Goal: Information Seeking & Learning: Learn about a topic

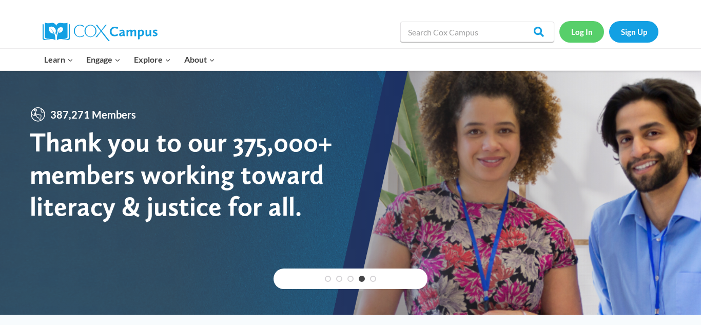
click at [583, 28] on link "Log In" at bounding box center [581, 31] width 45 height 21
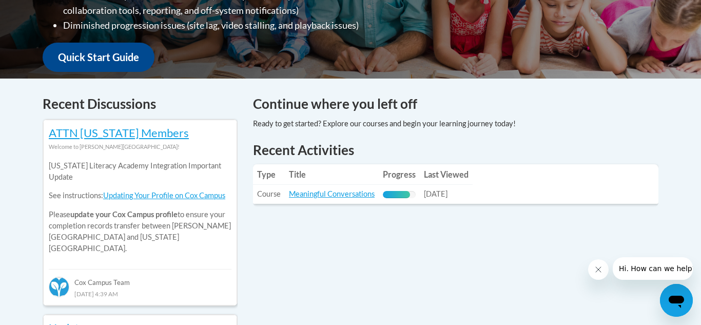
scroll to position [362, 0]
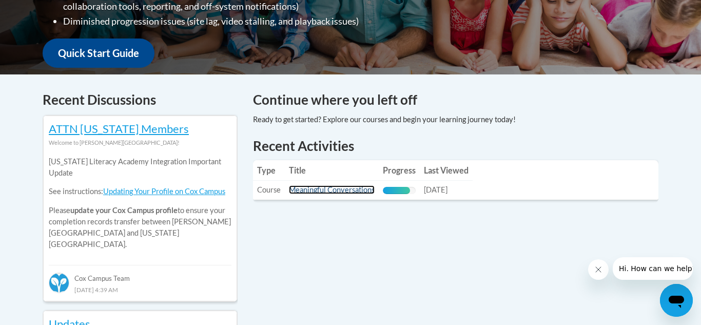
click at [344, 190] on link "Meaningful Conversations" at bounding box center [332, 189] width 86 height 9
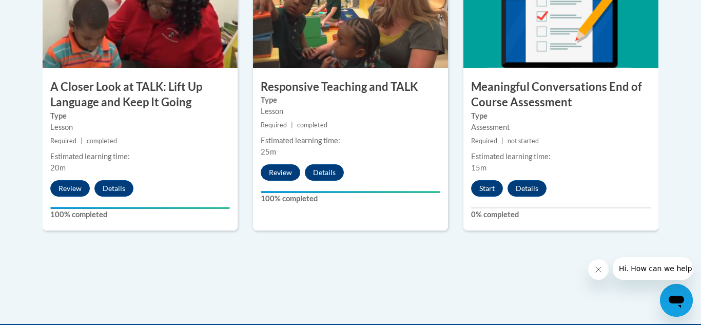
scroll to position [670, 0]
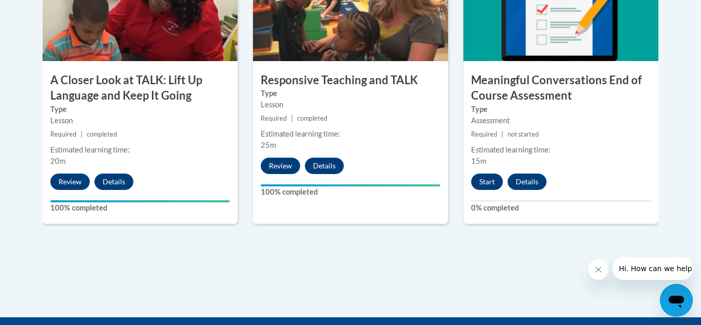
click at [344, 190] on label "100% completed" at bounding box center [351, 191] width 180 height 11
click at [476, 181] on button "Start" at bounding box center [487, 181] width 32 height 16
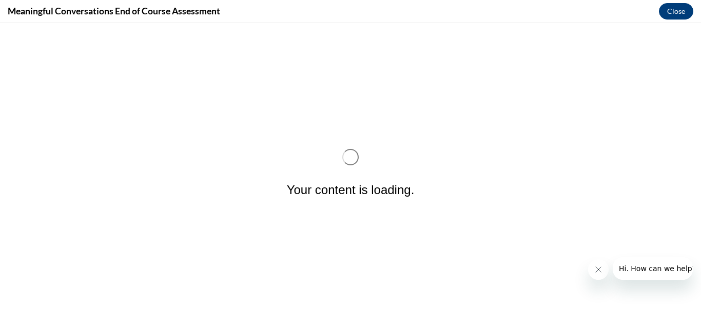
scroll to position [0, 0]
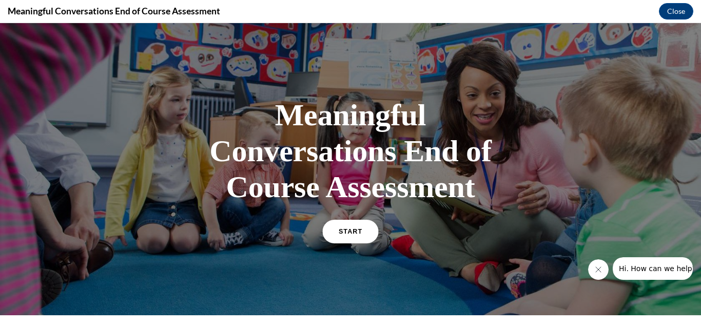
click at [346, 231] on span "START" at bounding box center [351, 232] width 24 height 8
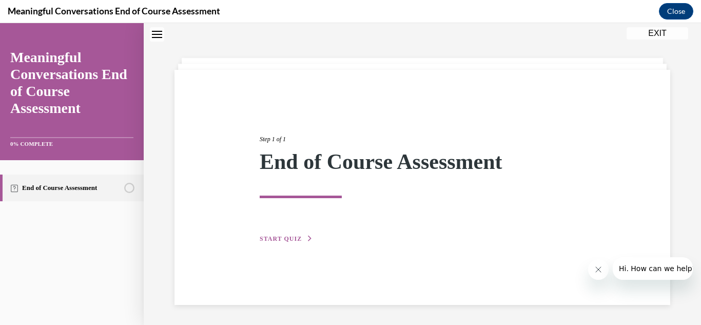
scroll to position [32, 0]
click at [307, 238] on icon "button" at bounding box center [310, 238] width 6 height 6
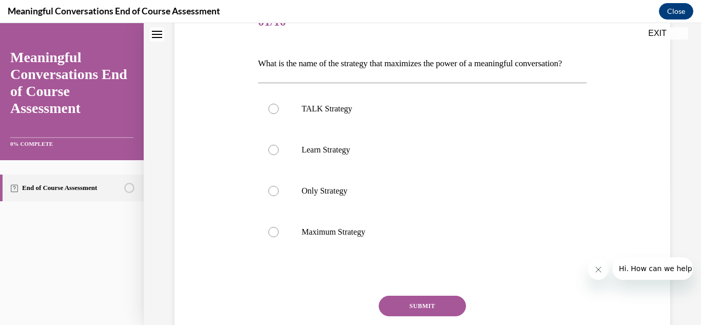
scroll to position [140, 0]
click at [275, 115] on div at bounding box center [273, 110] width 10 height 10
click at [275, 115] on input "TALK Strategy" at bounding box center [273, 110] width 10 height 10
radio input "true"
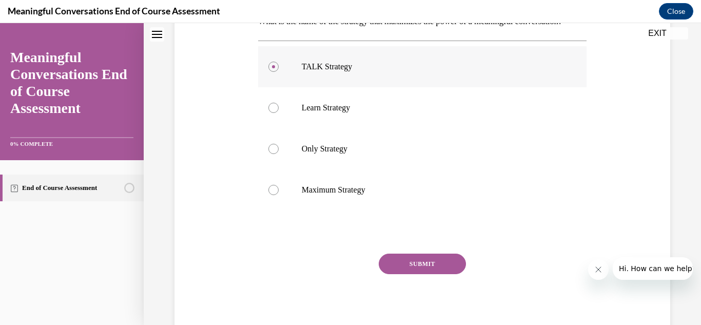
scroll to position [190, 0]
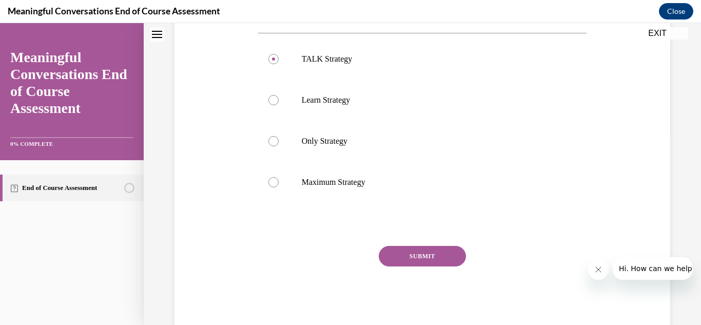
click at [427, 266] on button "SUBMIT" at bounding box center [422, 256] width 87 height 21
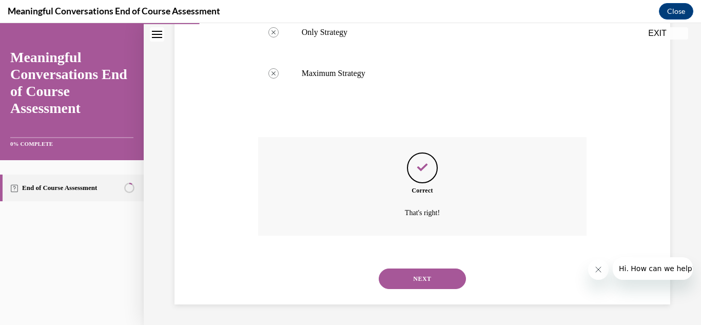
scroll to position [317, 0]
click at [421, 279] on button "NEXT" at bounding box center [422, 278] width 87 height 21
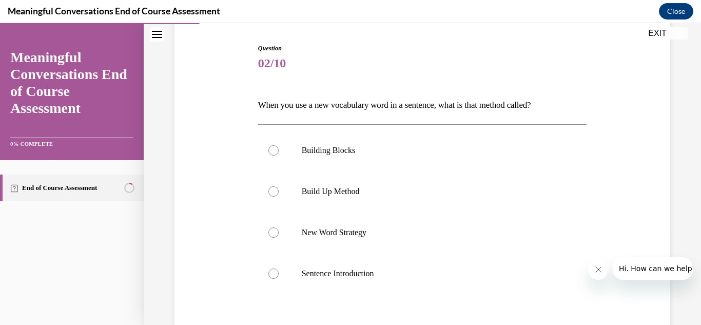
scroll to position [100, 0]
click at [273, 233] on div at bounding box center [273, 232] width 10 height 10
click at [273, 233] on input "New Word Strategy" at bounding box center [273, 232] width 10 height 10
radio input "true"
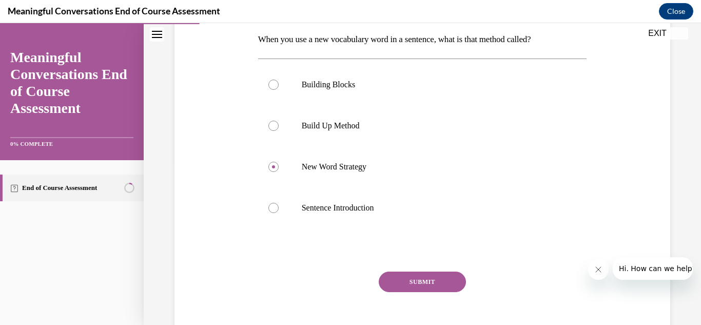
scroll to position [167, 0]
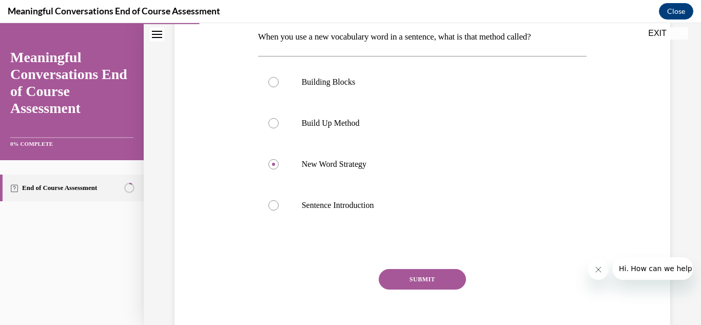
click at [424, 278] on button "SUBMIT" at bounding box center [422, 279] width 87 height 21
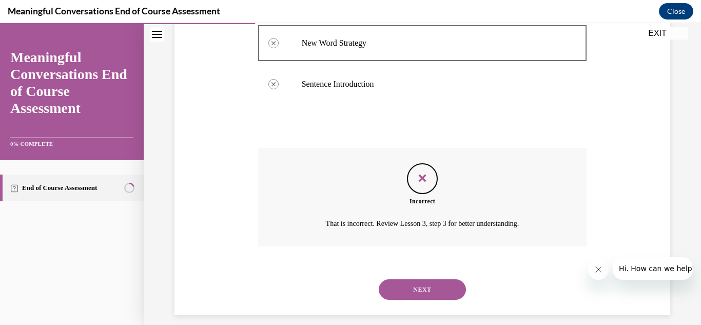
scroll to position [299, 0]
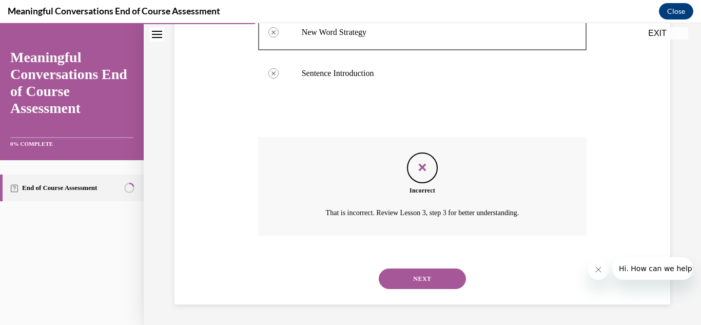
click at [424, 278] on button "NEXT" at bounding box center [422, 278] width 87 height 21
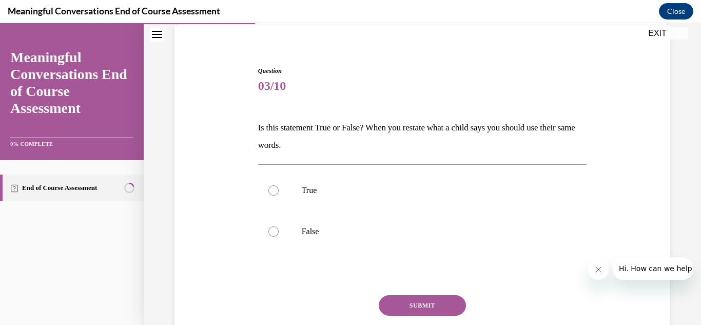
scroll to position [77, 0]
click at [275, 191] on div at bounding box center [273, 190] width 10 height 10
click at [275, 191] on input "True" at bounding box center [273, 190] width 10 height 10
radio input "true"
click at [415, 301] on button "SUBMIT" at bounding box center [422, 305] width 87 height 21
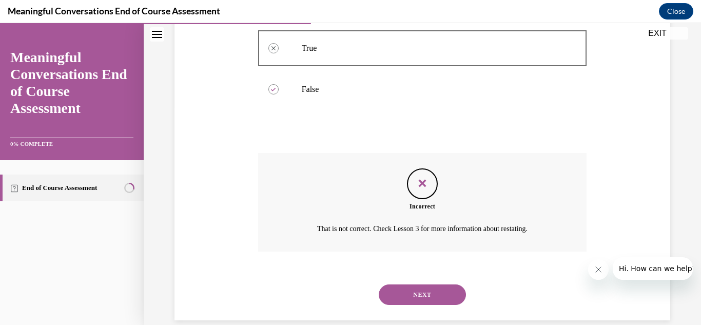
scroll to position [219, 0]
click at [417, 293] on button "NEXT" at bounding box center [422, 294] width 87 height 21
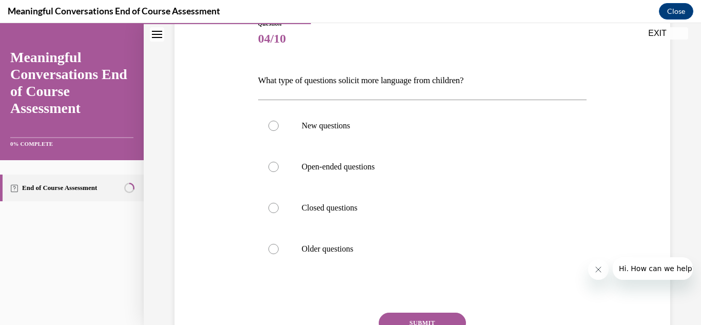
scroll to position [124, 0]
click at [274, 167] on div at bounding box center [273, 166] width 10 height 10
click at [274, 167] on input "Open-ended questions" at bounding box center [273, 166] width 10 height 10
radio input "true"
click at [274, 167] on circle at bounding box center [273, 166] width 3 height 3
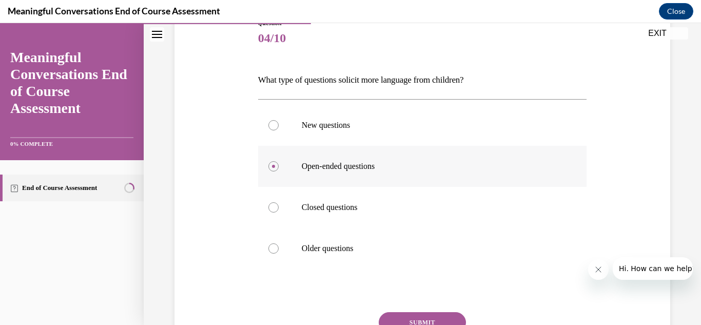
click at [274, 167] on input "Open-ended questions" at bounding box center [273, 166] width 10 height 10
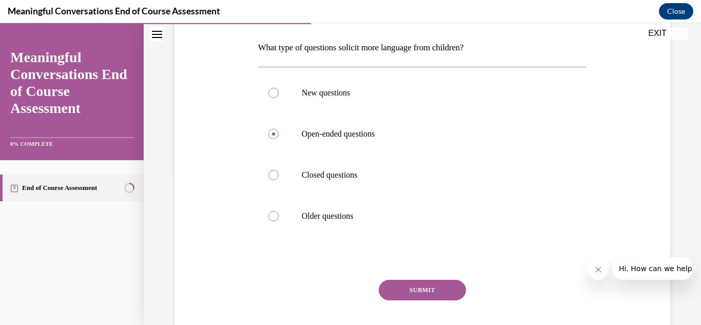
scroll to position [155, 0]
click at [428, 288] on button "SUBMIT" at bounding box center [422, 291] width 87 height 21
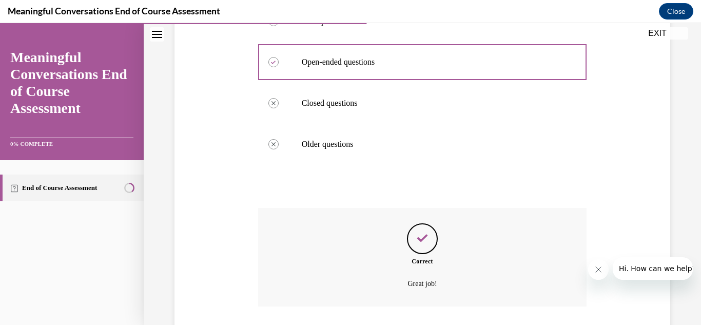
scroll to position [299, 0]
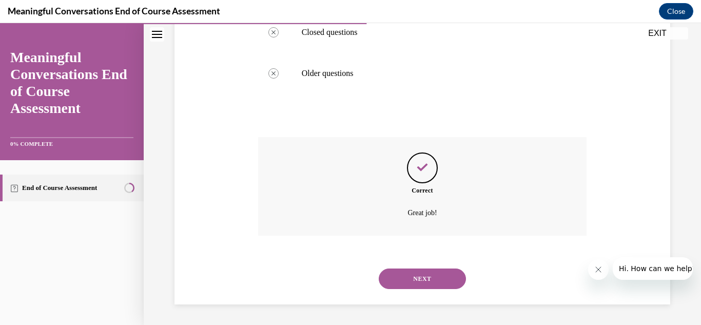
click at [427, 275] on button "NEXT" at bounding box center [422, 278] width 87 height 21
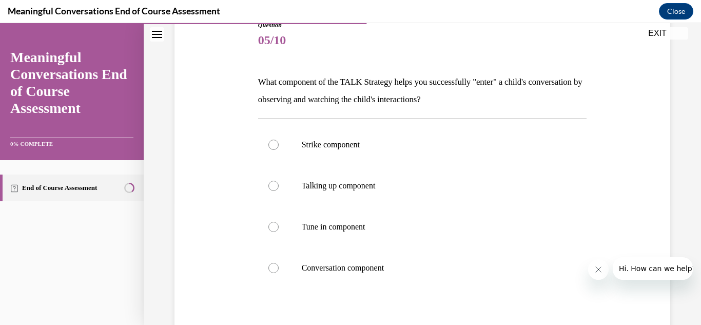
scroll to position [123, 0]
click at [273, 226] on div at bounding box center [273, 226] width 10 height 10
click at [273, 226] on input "Tune in component" at bounding box center [273, 226] width 10 height 10
radio input "true"
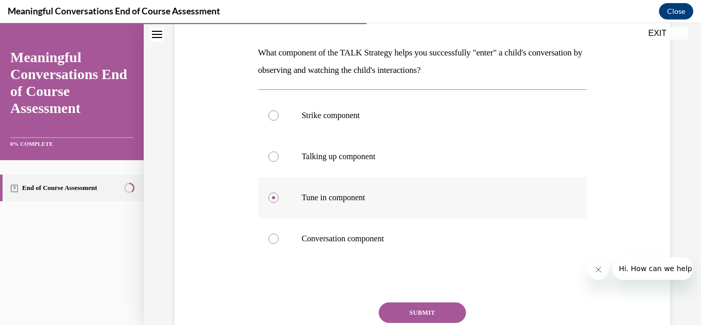
scroll to position [153, 0]
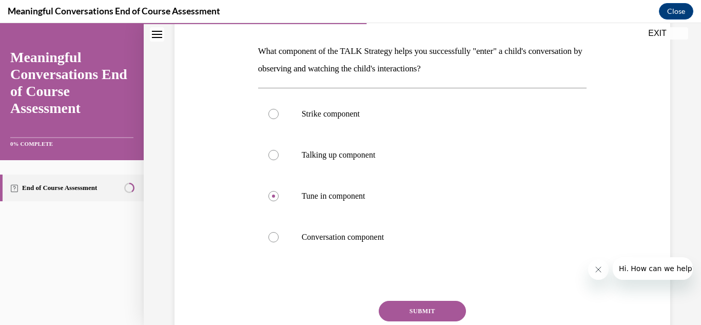
click at [427, 308] on button "SUBMIT" at bounding box center [422, 311] width 87 height 21
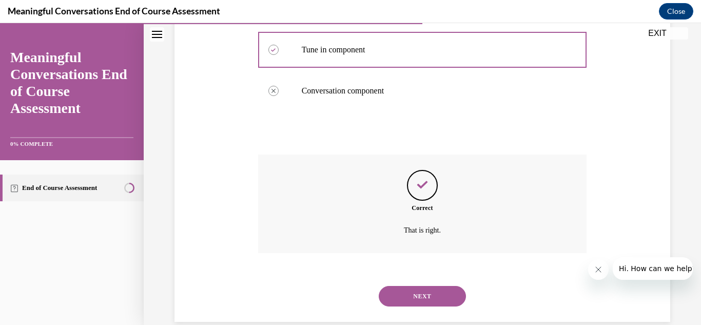
scroll to position [317, 0]
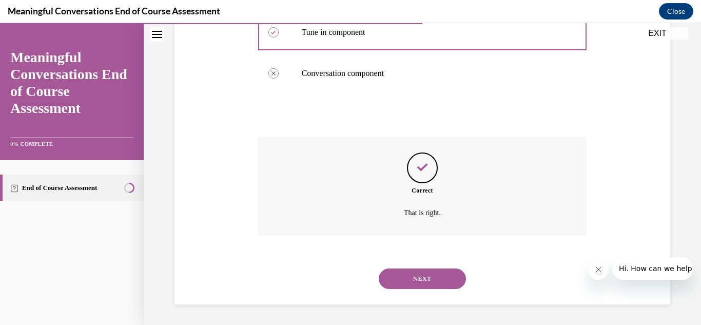
click at [430, 278] on button "NEXT" at bounding box center [422, 278] width 87 height 21
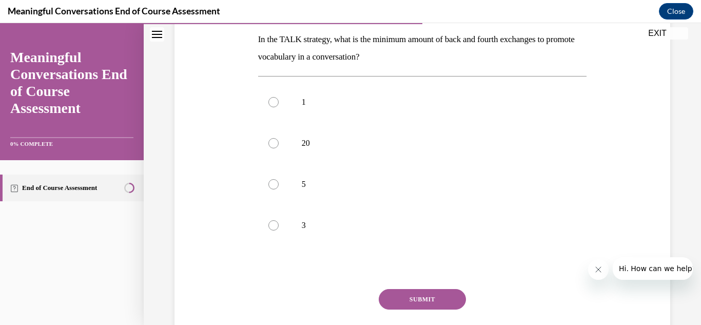
scroll to position [166, 0]
click at [275, 184] on div at bounding box center [273, 183] width 10 height 10
click at [275, 184] on input "5" at bounding box center [273, 183] width 10 height 10
radio input "true"
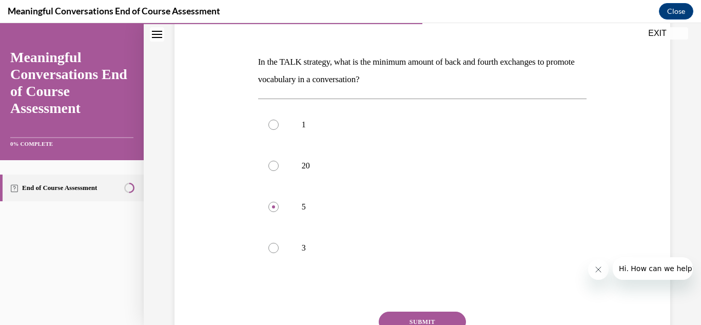
scroll to position [189, 0]
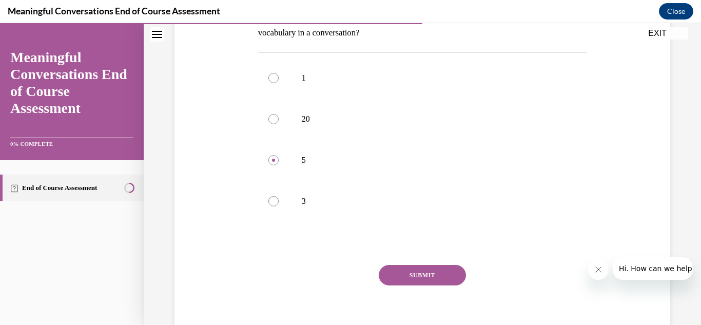
click at [415, 277] on button "SUBMIT" at bounding box center [422, 275] width 87 height 21
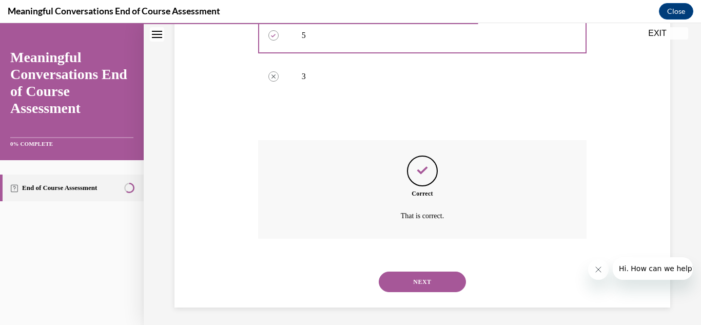
scroll to position [317, 0]
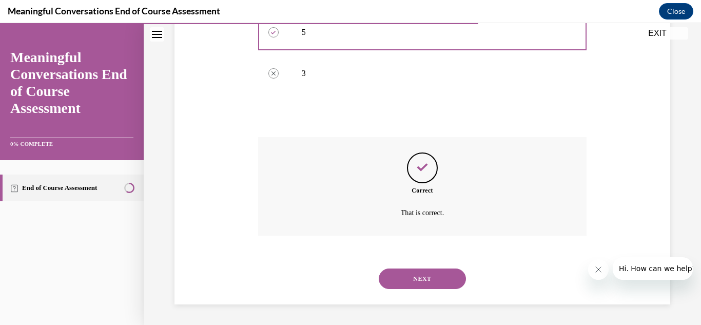
click at [415, 277] on button "NEXT" at bounding box center [422, 278] width 87 height 21
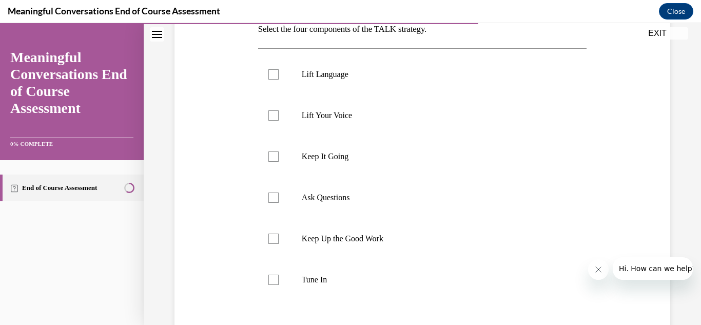
scroll to position [175, 0]
click at [270, 279] on div at bounding box center [273, 279] width 10 height 10
click at [270, 279] on input "Tune In" at bounding box center [273, 279] width 10 height 10
checkbox input "true"
click at [276, 201] on div at bounding box center [273, 197] width 10 height 10
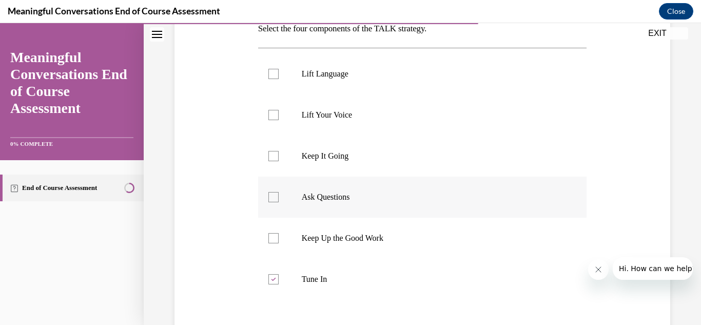
click at [276, 201] on input "Ask Questions" at bounding box center [273, 197] width 10 height 10
checkbox input "true"
click at [276, 156] on div at bounding box center [273, 156] width 10 height 10
click at [276, 156] on input "Keep It Going" at bounding box center [273, 156] width 10 height 10
checkbox input "true"
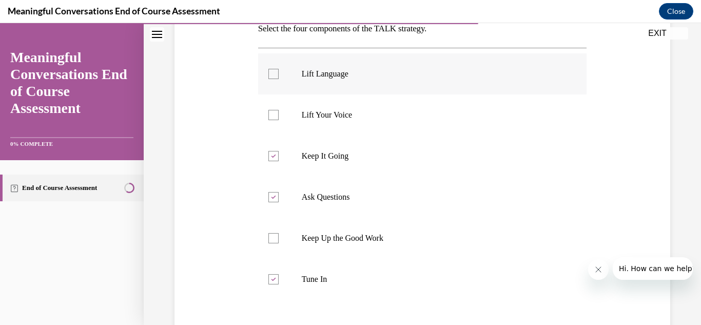
click at [277, 71] on div at bounding box center [273, 74] width 10 height 10
click at [277, 71] on input "Lift Language" at bounding box center [273, 74] width 10 height 10
checkbox input "true"
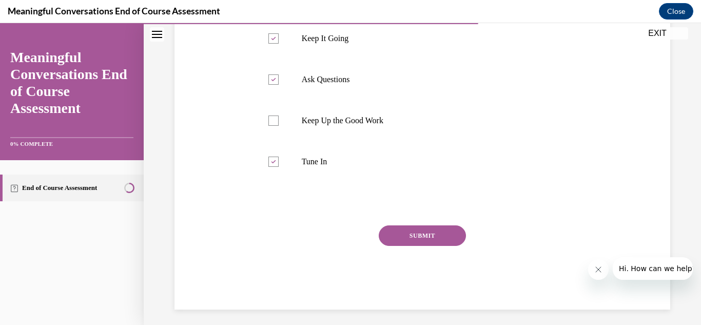
scroll to position [298, 0]
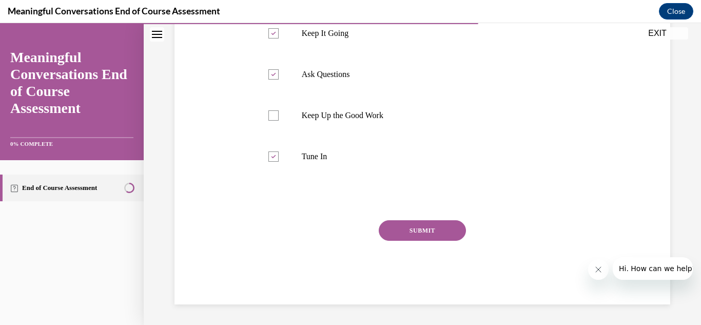
click at [410, 231] on button "SUBMIT" at bounding box center [422, 230] width 87 height 21
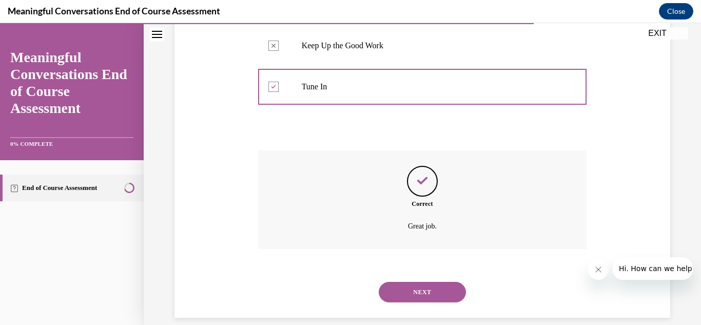
scroll to position [381, 0]
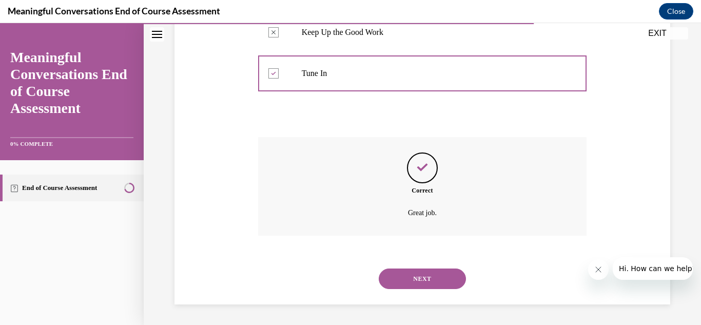
click at [410, 231] on div "Correct Great job." at bounding box center [422, 186] width 329 height 99
click at [423, 278] on button "NEXT" at bounding box center [422, 278] width 87 height 21
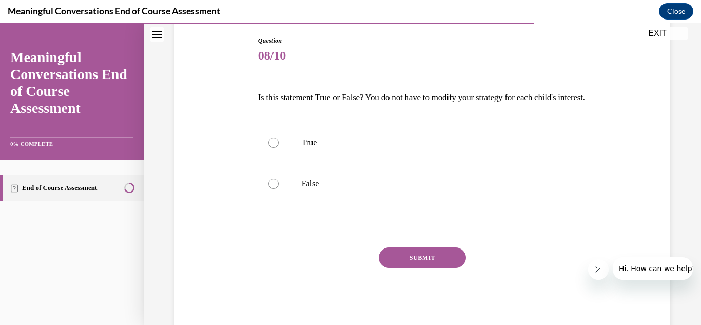
scroll to position [107, 0]
click at [270, 147] on div at bounding box center [273, 142] width 10 height 10
click at [270, 147] on input "True" at bounding box center [273, 142] width 10 height 10
radio input "true"
click at [419, 267] on button "SUBMIT" at bounding box center [422, 257] width 87 height 21
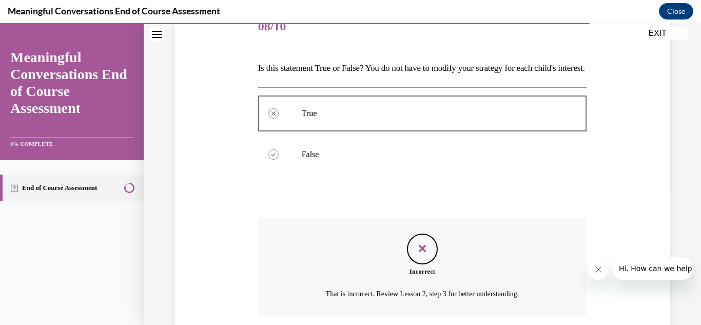
scroll to position [234, 0]
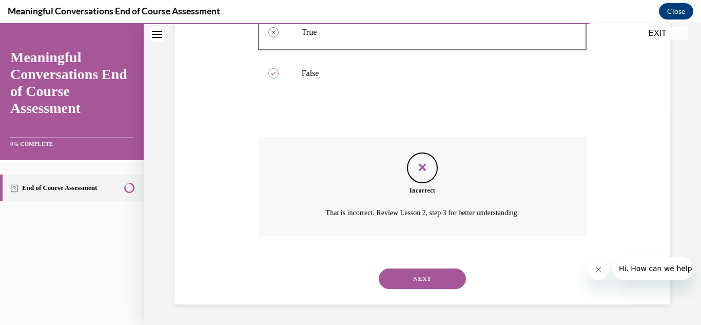
click at [426, 279] on button "NEXT" at bounding box center [422, 278] width 87 height 21
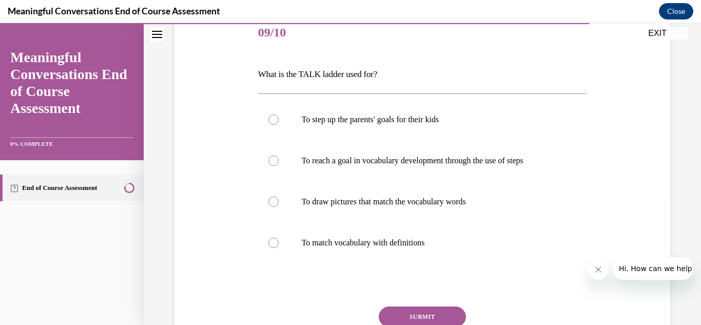
scroll to position [130, 0]
click at [272, 162] on div at bounding box center [273, 160] width 10 height 10
click at [272, 162] on input "To reach a goal in vocabulary development through the use of steps" at bounding box center [273, 160] width 10 height 10
radio input "true"
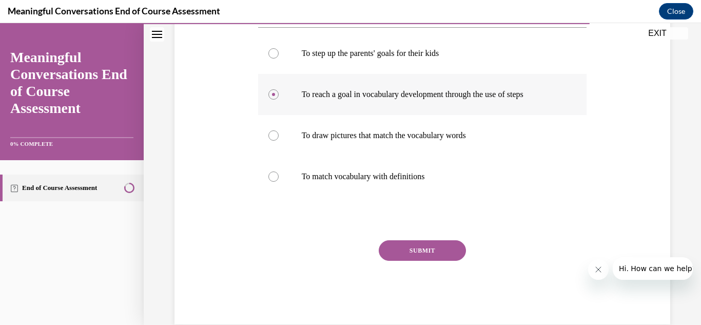
scroll to position [198, 0]
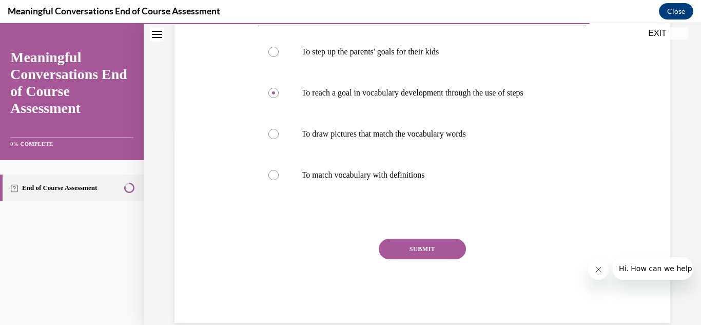
click at [420, 246] on button "SUBMIT" at bounding box center [422, 249] width 87 height 21
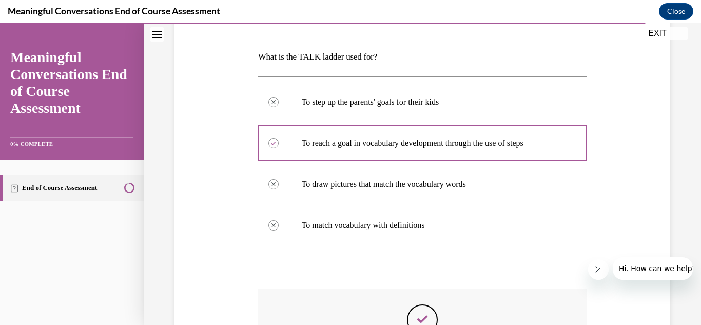
scroll to position [299, 0]
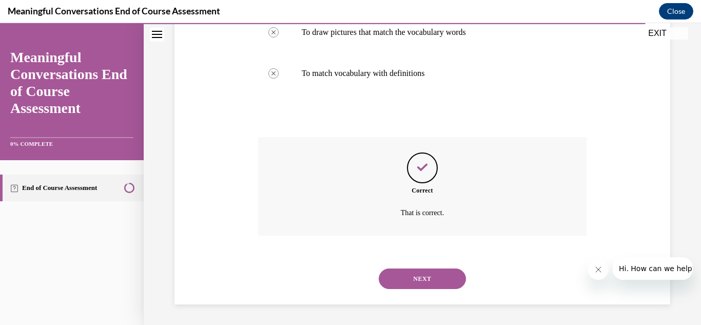
click at [425, 279] on button "NEXT" at bounding box center [422, 278] width 87 height 21
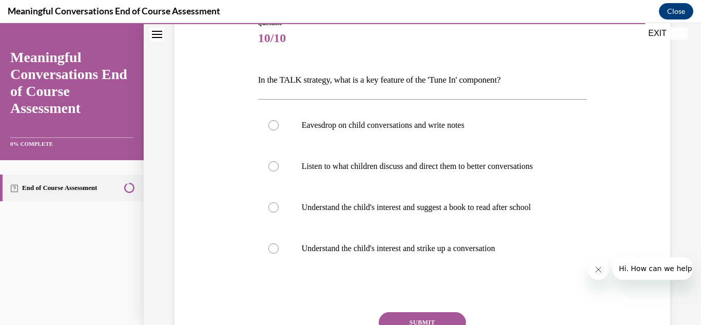
scroll to position [127, 0]
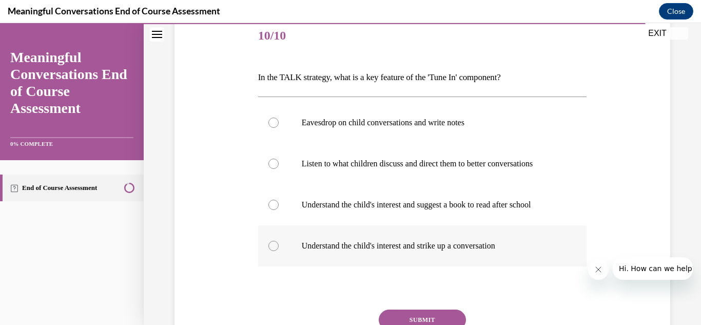
click at [273, 246] on div at bounding box center [273, 246] width 10 height 10
click at [273, 246] on input "Understand the child's interest and strike up a conversation" at bounding box center [273, 246] width 10 height 10
radio input "true"
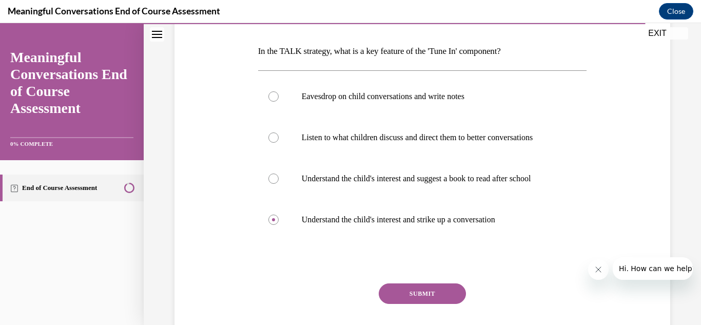
scroll to position [155, 0]
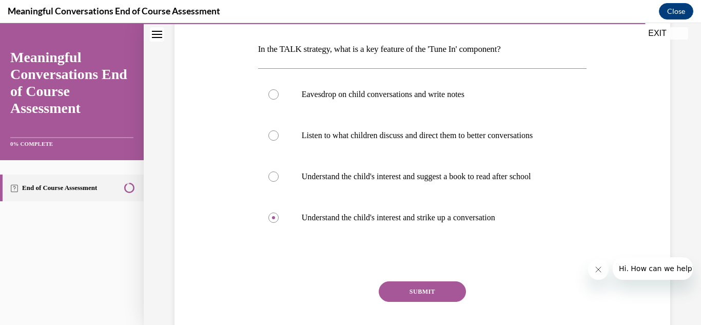
click at [433, 290] on button "SUBMIT" at bounding box center [422, 291] width 87 height 21
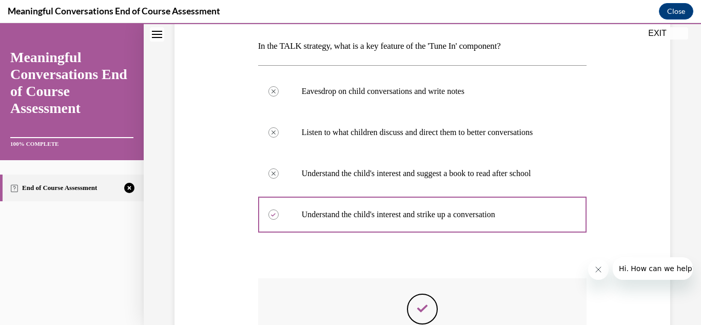
scroll to position [299, 0]
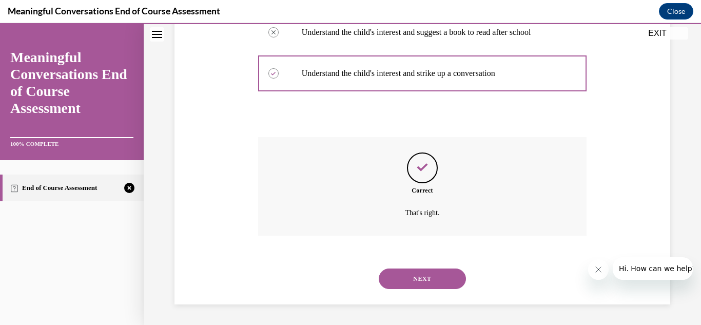
click at [415, 283] on button "NEXT" at bounding box center [422, 278] width 87 height 21
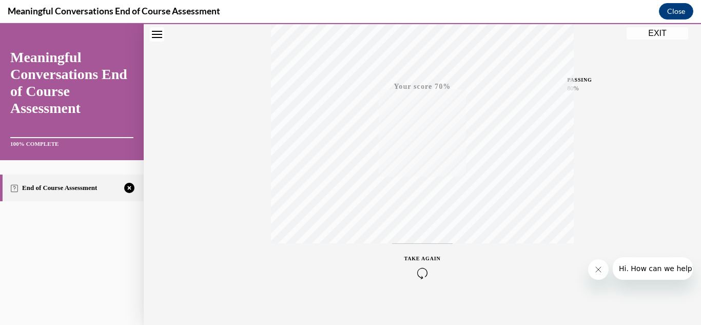
scroll to position [224, 0]
click at [420, 265] on icon "button" at bounding box center [422, 262] width 36 height 11
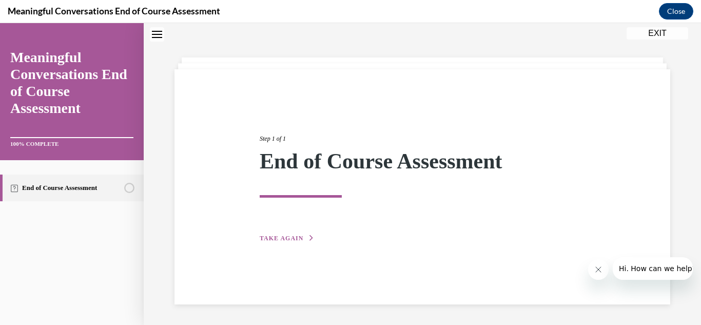
scroll to position [32, 0]
click at [309, 235] on icon "button" at bounding box center [311, 238] width 6 height 6
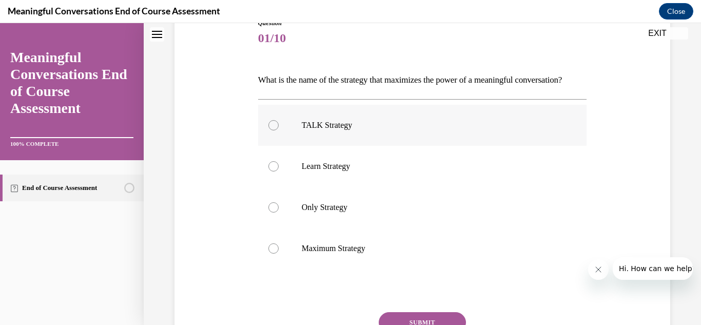
scroll to position [125, 0]
click at [274, 130] on div at bounding box center [273, 125] width 10 height 10
click at [274, 130] on input "TALK Strategy" at bounding box center [273, 125] width 10 height 10
radio input "true"
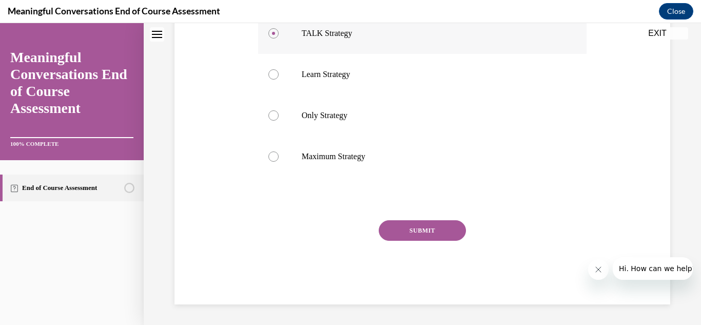
scroll to position [219, 0]
click at [419, 241] on button "SUBMIT" at bounding box center [422, 230] width 87 height 21
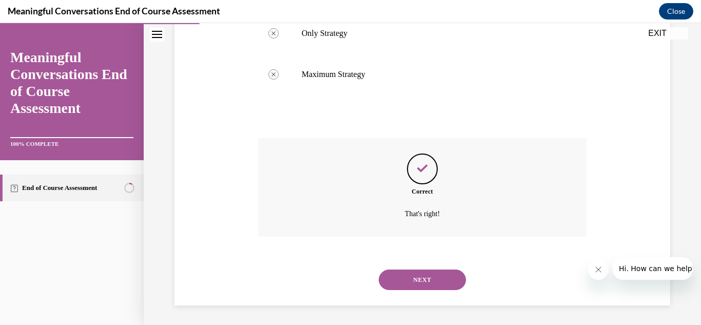
scroll to position [317, 0]
click at [417, 279] on button "NEXT" at bounding box center [422, 278] width 87 height 21
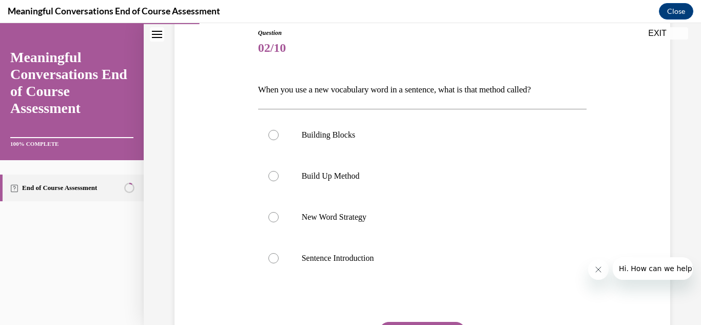
scroll to position [120, 0]
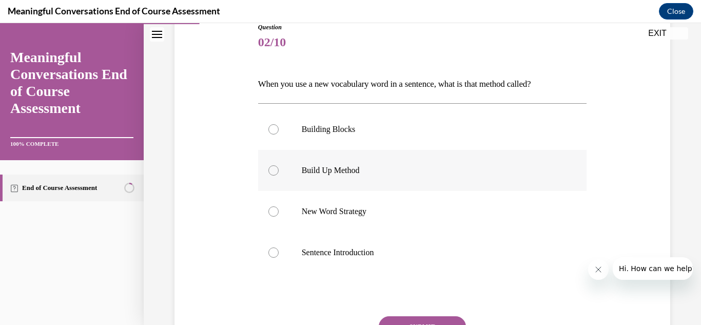
click at [275, 169] on div at bounding box center [273, 170] width 10 height 10
click at [275, 169] on input "Build Up Method" at bounding box center [273, 170] width 10 height 10
radio input "true"
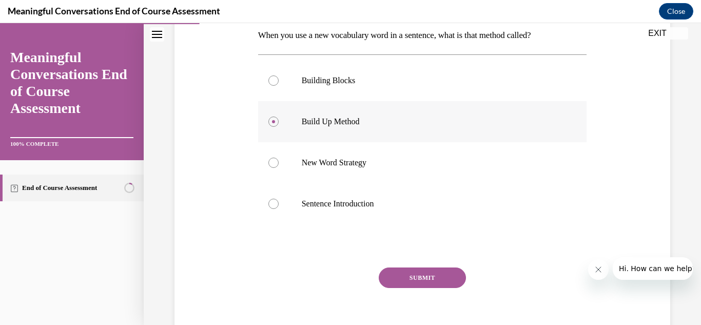
scroll to position [179, 0]
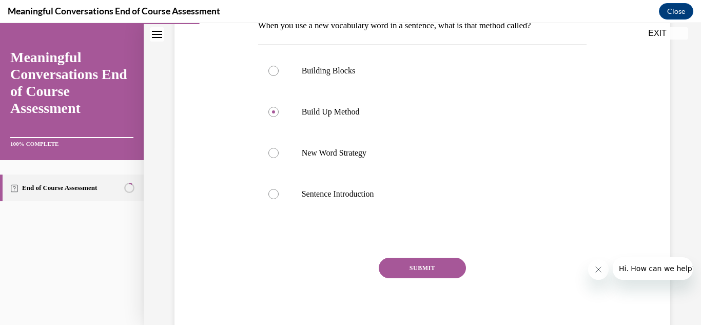
click at [421, 265] on button "SUBMIT" at bounding box center [422, 268] width 87 height 21
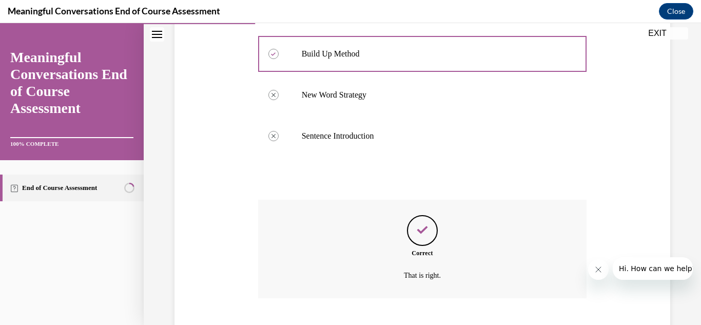
scroll to position [299, 0]
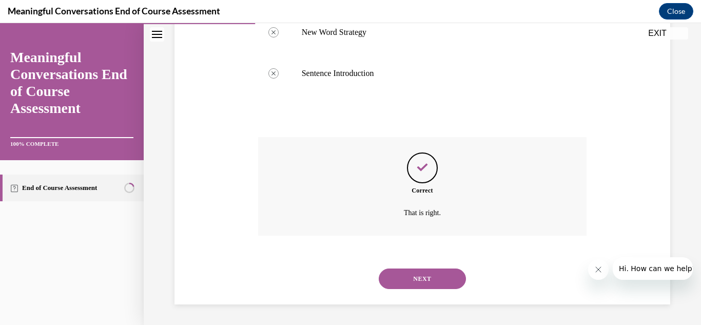
click at [414, 278] on button "NEXT" at bounding box center [422, 278] width 87 height 21
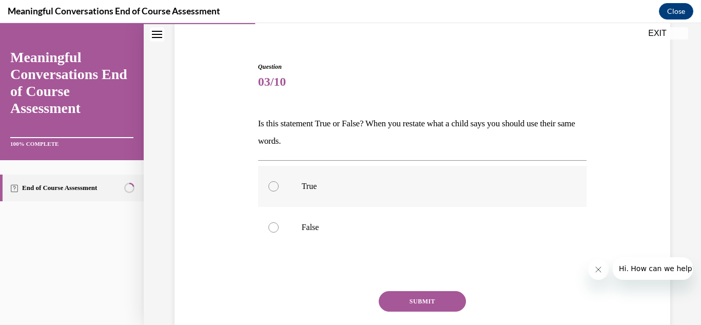
scroll to position [93, 0]
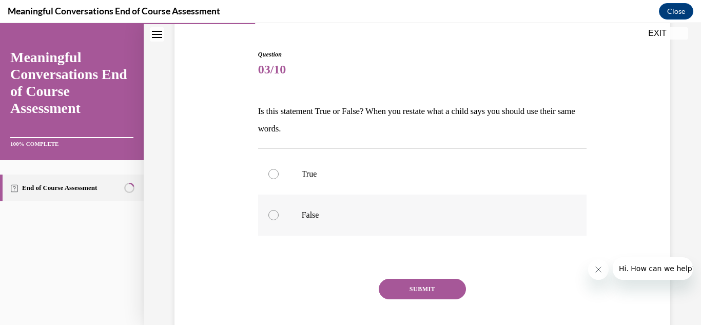
click at [271, 212] on div at bounding box center [273, 215] width 10 height 10
click at [271, 212] on input "False" at bounding box center [273, 215] width 10 height 10
radio input "true"
click at [409, 289] on button "SUBMIT" at bounding box center [422, 289] width 87 height 21
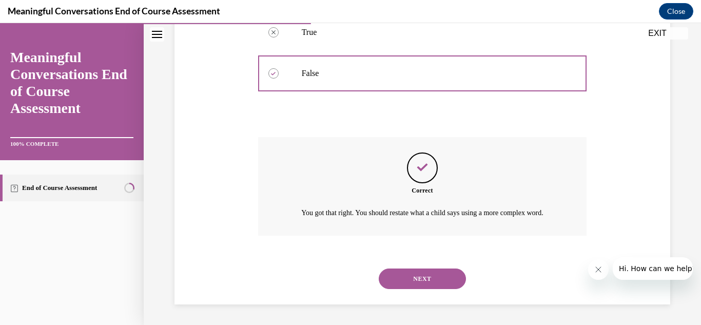
scroll to position [247, 0]
click at [541, 143] on div "Correct You got that right. You should restate what a child says using a more c…" at bounding box center [422, 186] width 329 height 99
click at [416, 278] on button "NEXT" at bounding box center [422, 278] width 87 height 21
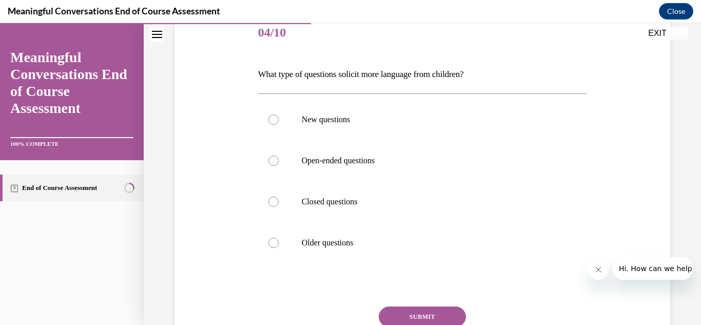
scroll to position [137, 0]
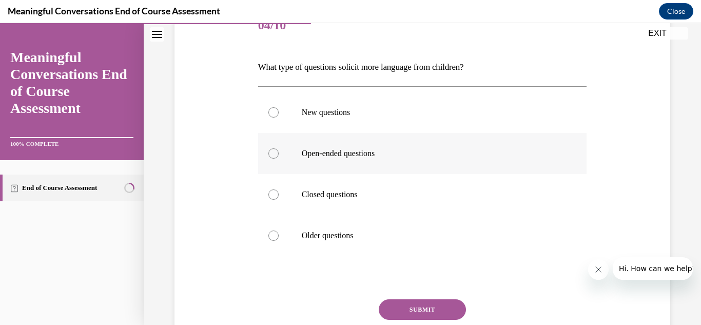
click at [275, 155] on div at bounding box center [273, 153] width 10 height 10
click at [275, 155] on input "Open-ended questions" at bounding box center [273, 153] width 10 height 10
radio input "true"
click at [414, 306] on button "SUBMIT" at bounding box center [422, 309] width 87 height 21
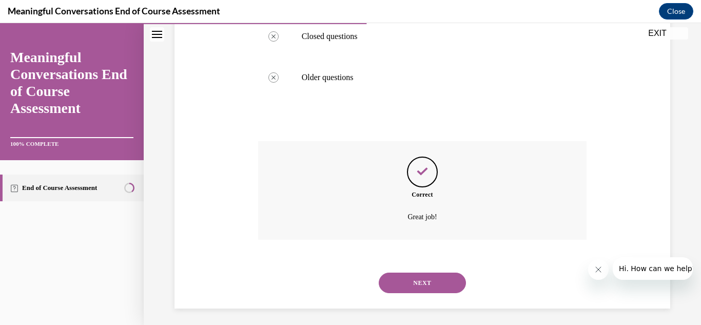
scroll to position [299, 0]
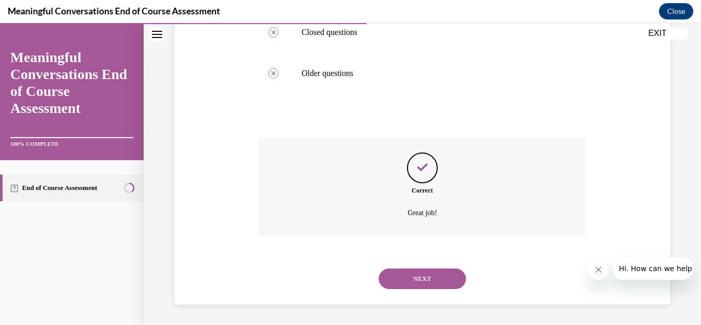
click at [425, 284] on button "NEXT" at bounding box center [422, 278] width 87 height 21
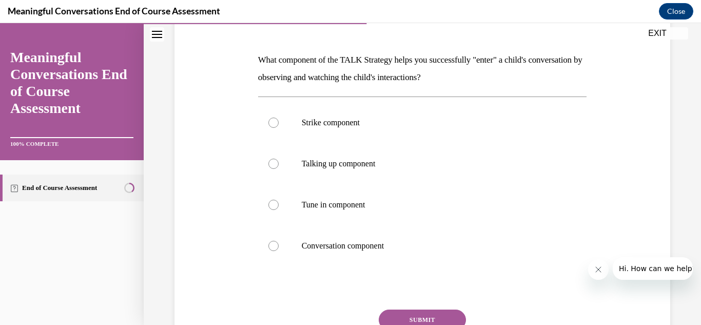
scroll to position [146, 0]
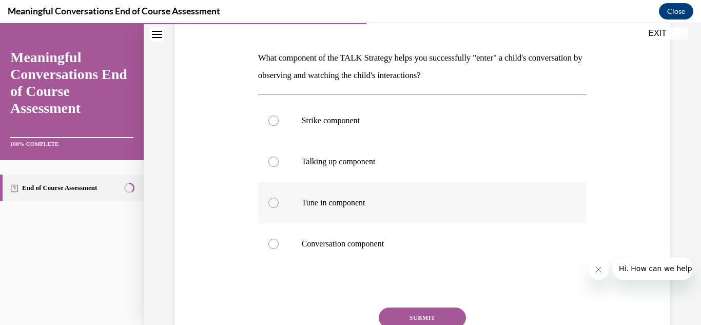
click at [269, 200] on div at bounding box center [273, 203] width 10 height 10
click at [269, 200] on input "Tune in component" at bounding box center [273, 203] width 10 height 10
radio input "true"
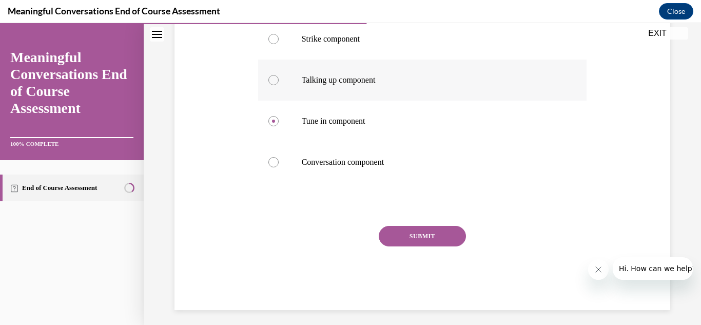
scroll to position [233, 0]
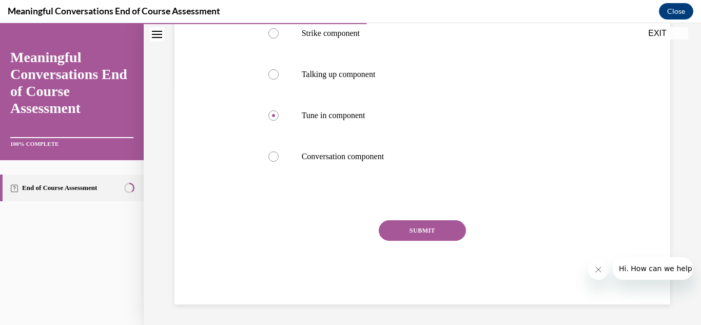
click at [414, 226] on button "SUBMIT" at bounding box center [422, 230] width 87 height 21
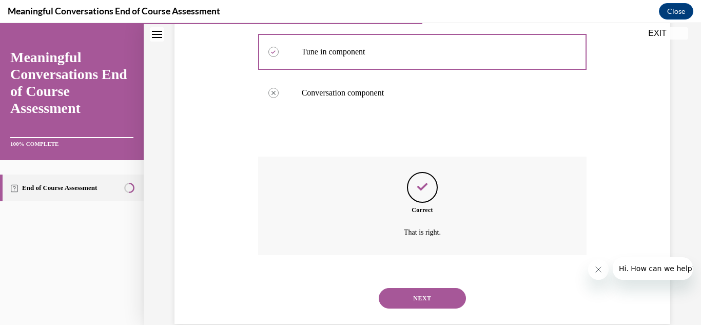
scroll to position [317, 0]
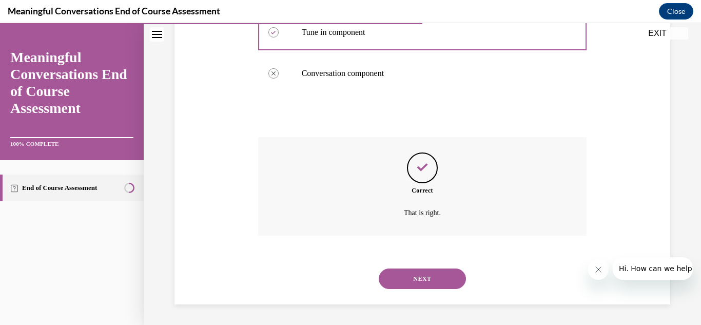
click at [429, 275] on button "NEXT" at bounding box center [422, 278] width 87 height 21
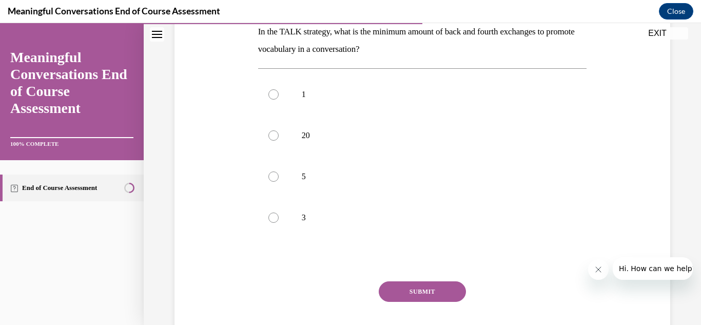
scroll to position [174, 0]
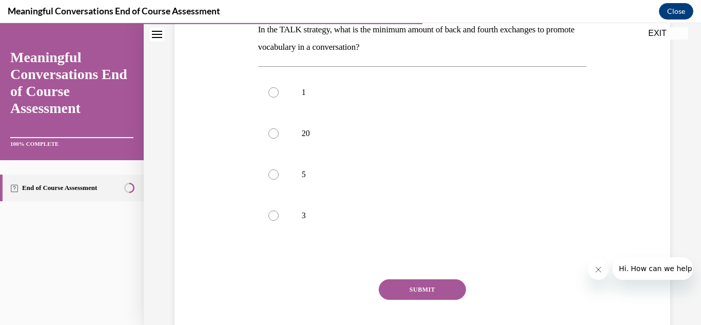
click at [429, 275] on div "Question 06/10 In the TALK strategy, what is the minimum amount of back and fou…" at bounding box center [422, 165] width 329 height 395
click at [276, 177] on div at bounding box center [273, 174] width 10 height 10
click at [276, 177] on input "5" at bounding box center [273, 174] width 10 height 10
radio input "true"
click at [420, 285] on button "SUBMIT" at bounding box center [422, 289] width 87 height 21
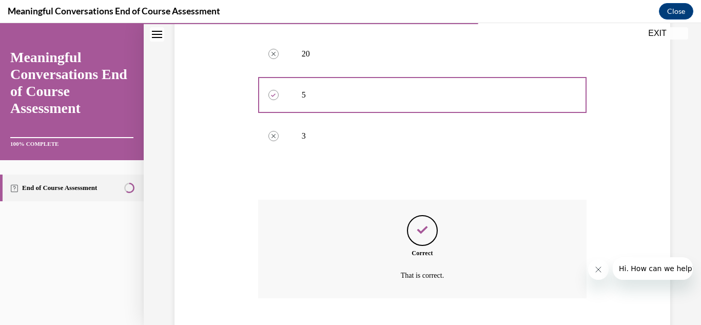
scroll to position [317, 0]
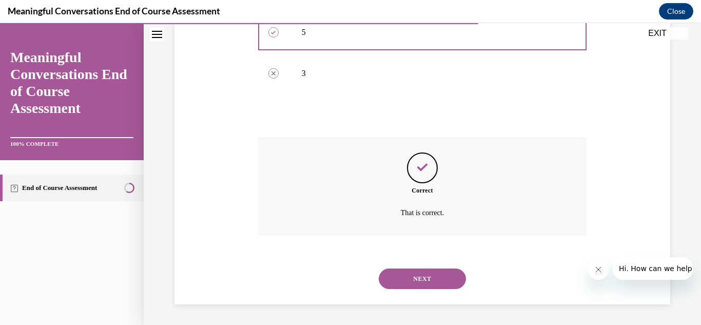
click at [418, 281] on button "NEXT" at bounding box center [422, 278] width 87 height 21
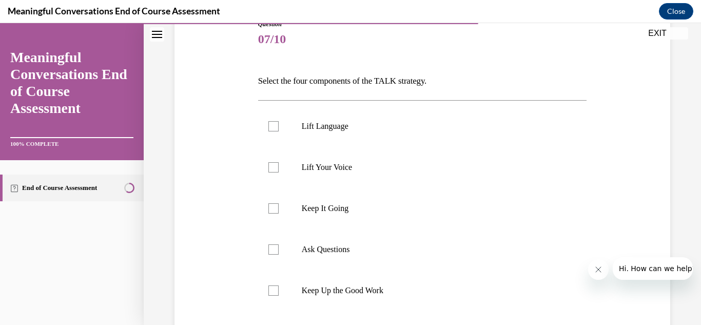
scroll to position [126, 0]
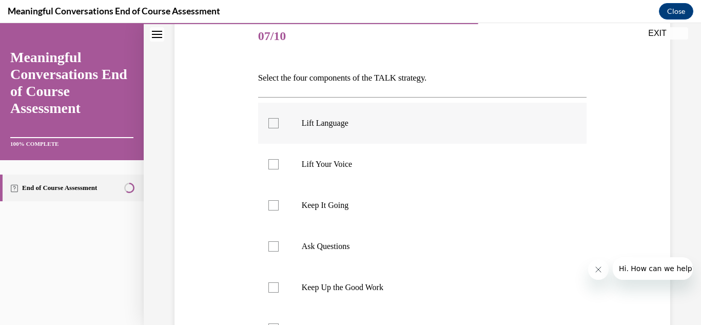
click at [272, 125] on div at bounding box center [273, 123] width 10 height 10
click at [272, 125] on input "Lift Language" at bounding box center [273, 123] width 10 height 10
checkbox input "true"
click at [277, 210] on div at bounding box center [273, 205] width 10 height 10
click at [277, 210] on input "Keep It Going" at bounding box center [273, 205] width 10 height 10
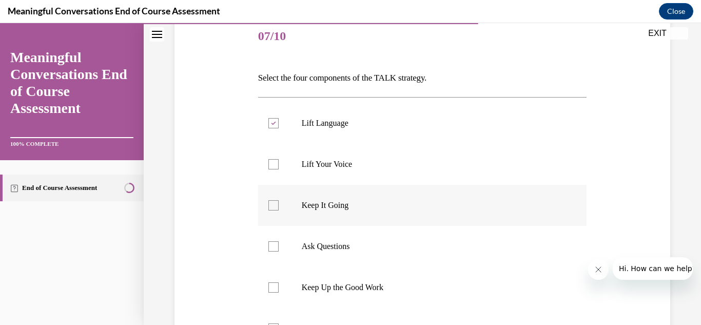
checkbox input "true"
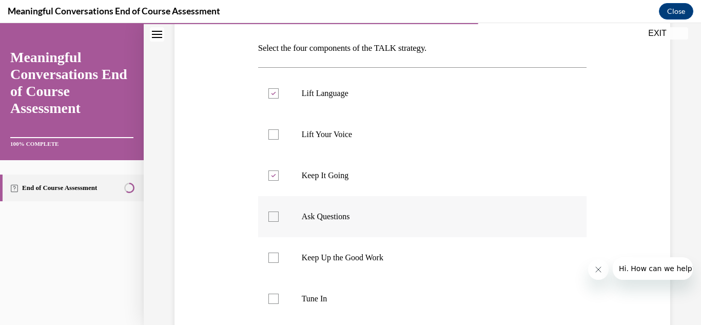
click at [274, 218] on div at bounding box center [273, 216] width 10 height 10
click at [274, 218] on input "Ask Questions" at bounding box center [273, 216] width 10 height 10
checkbox input "true"
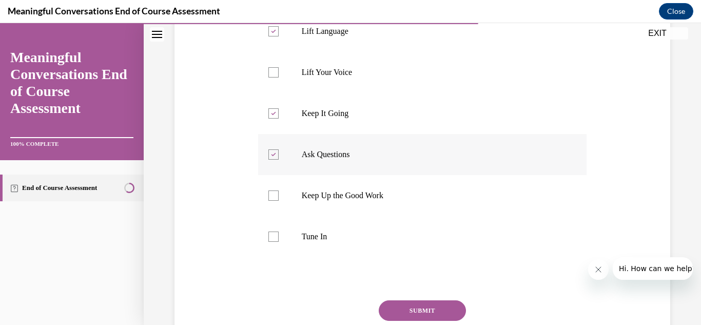
scroll to position [221, 0]
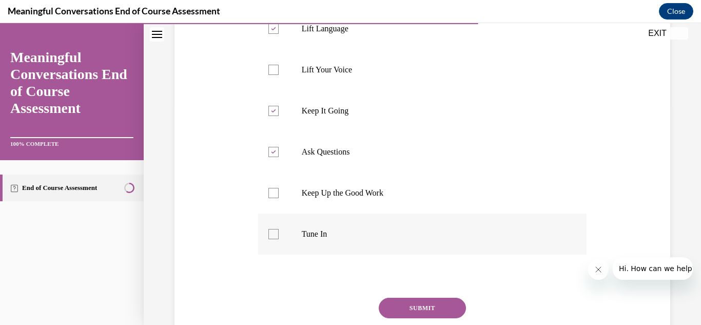
click at [272, 236] on div at bounding box center [273, 234] width 10 height 10
click at [272, 236] on input "Tune In" at bounding box center [273, 234] width 10 height 10
checkbox input "true"
click at [418, 308] on button "SUBMIT" at bounding box center [422, 308] width 87 height 21
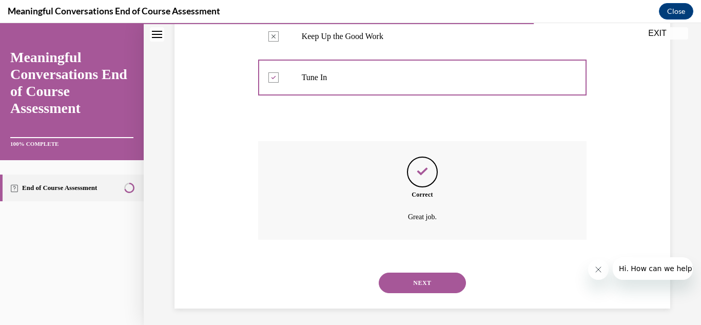
scroll to position [381, 0]
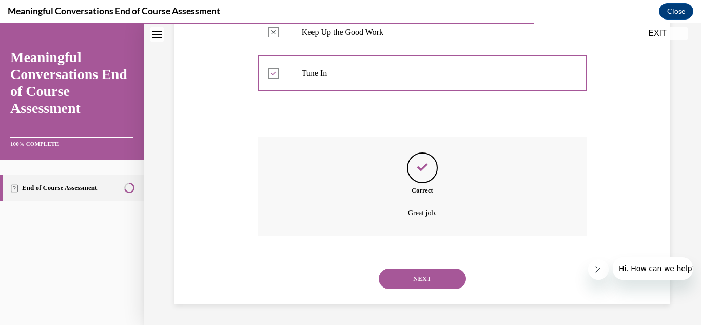
click at [420, 280] on button "NEXT" at bounding box center [422, 278] width 87 height 21
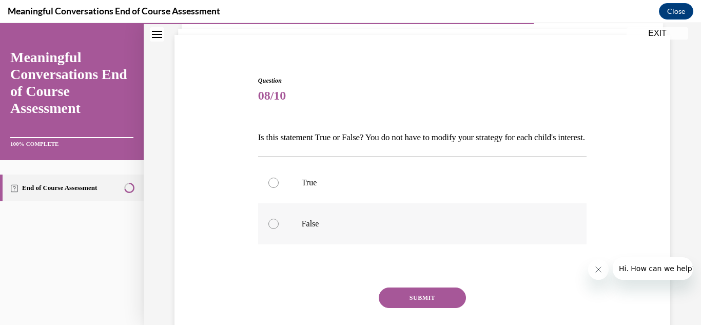
scroll to position [73, 0]
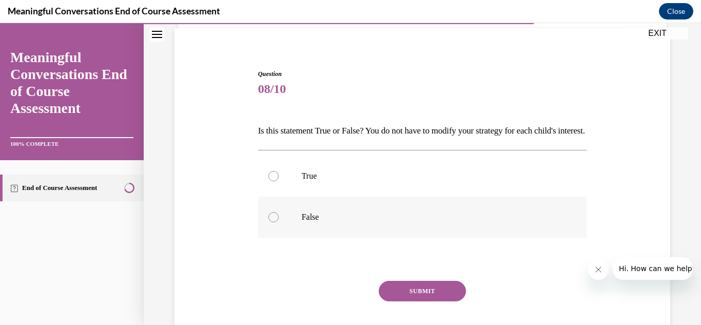
click at [272, 222] on div at bounding box center [273, 217] width 10 height 10
click at [272, 222] on input "False" at bounding box center [273, 217] width 10 height 10
radio input "true"
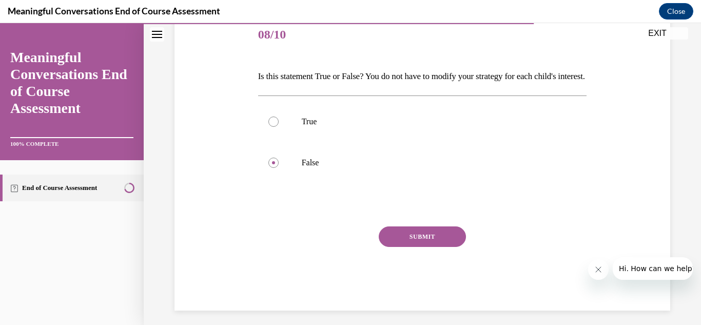
click at [424, 247] on button "SUBMIT" at bounding box center [422, 236] width 87 height 21
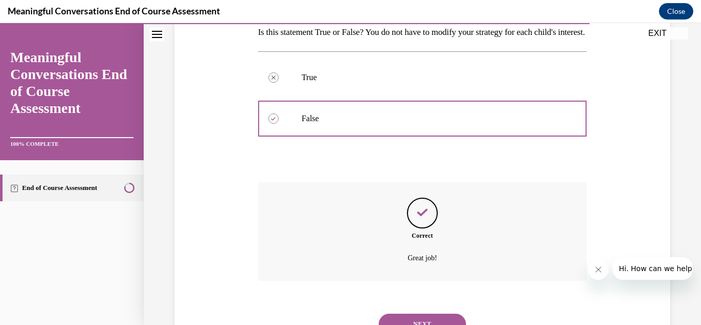
scroll to position [234, 0]
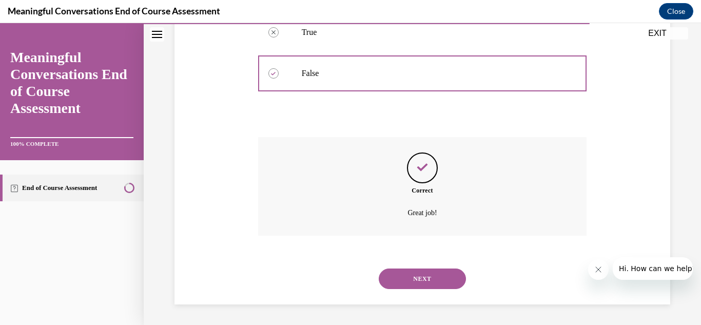
click at [424, 282] on button "NEXT" at bounding box center [422, 278] width 87 height 21
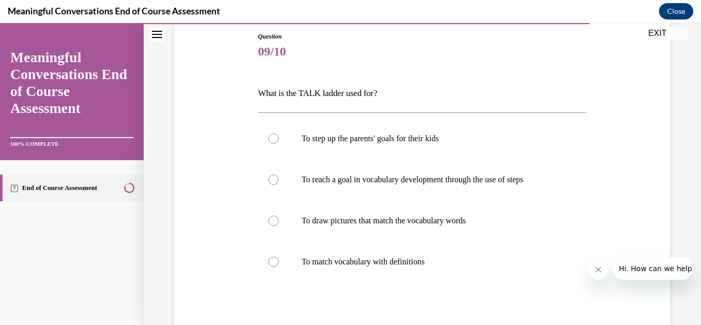
scroll to position [111, 0]
click at [273, 178] on div at bounding box center [273, 179] width 10 height 10
click at [273, 178] on input "To reach a goal in vocabulary development through the use of steps" at bounding box center [273, 179] width 10 height 10
radio input "true"
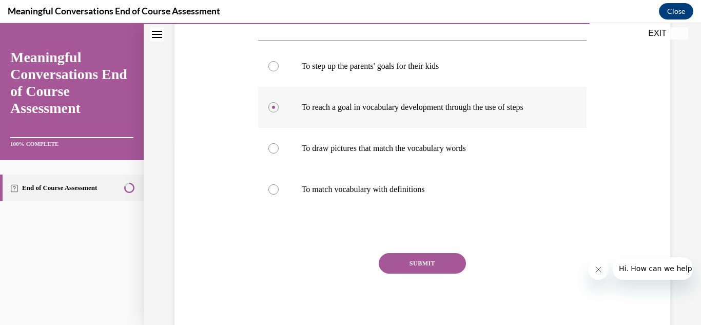
scroll to position [183, 0]
click at [412, 260] on button "SUBMIT" at bounding box center [422, 263] width 87 height 21
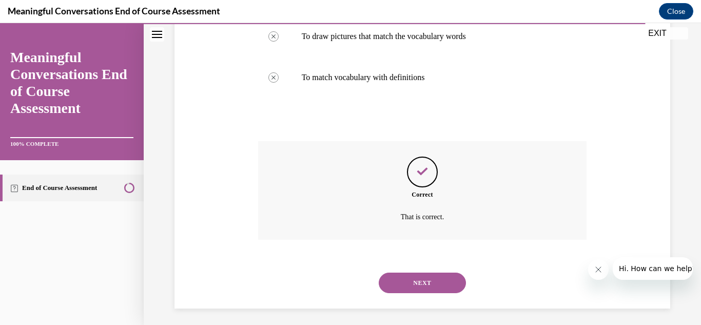
scroll to position [299, 0]
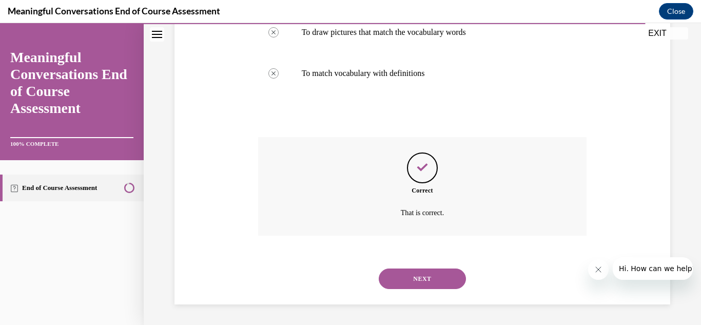
click at [420, 276] on button "NEXT" at bounding box center [422, 278] width 87 height 21
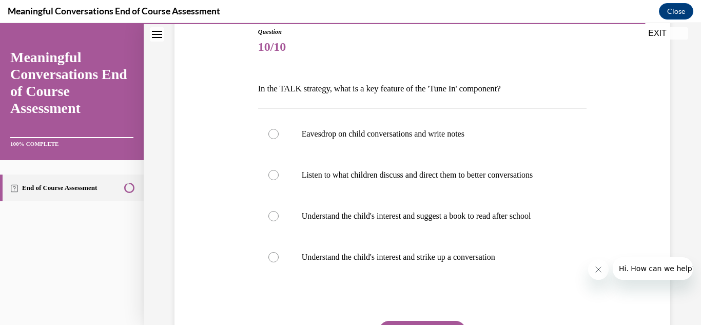
scroll to position [116, 0]
click at [278, 260] on label "Understand the child's interest and strike up a conversation" at bounding box center [422, 256] width 329 height 41
click at [278, 260] on input "Understand the child's interest and strike up a conversation" at bounding box center [273, 256] width 10 height 10
radio input "true"
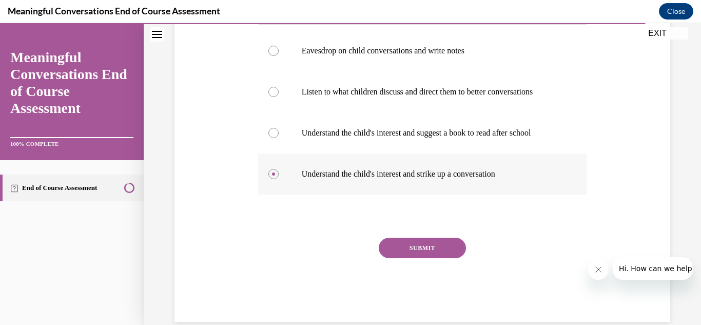
scroll to position [216, 0]
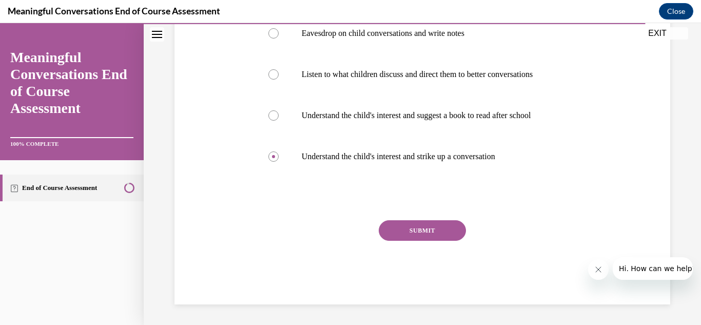
click at [421, 232] on button "SUBMIT" at bounding box center [422, 230] width 87 height 21
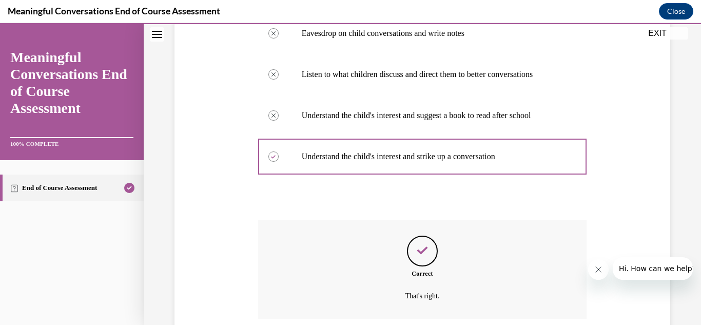
scroll to position [299, 0]
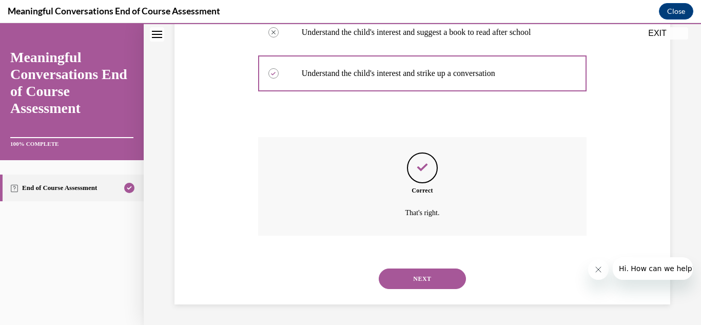
click at [430, 279] on button "NEXT" at bounding box center [422, 278] width 87 height 21
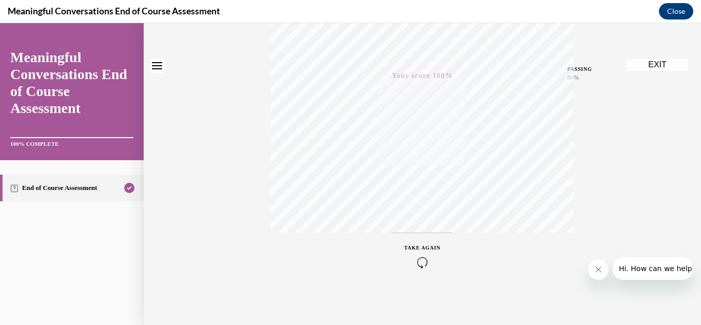
scroll to position [0, 0]
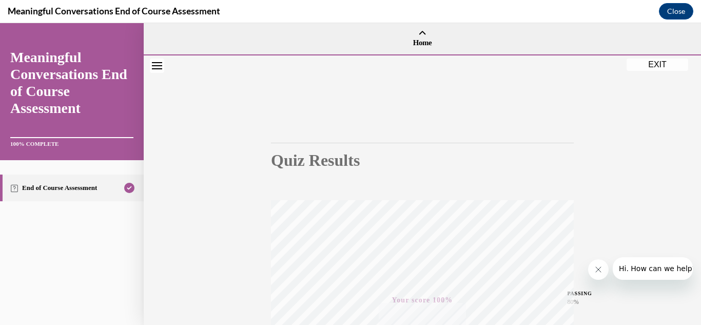
click at [652, 63] on button "EXIT" at bounding box center [658, 64] width 62 height 12
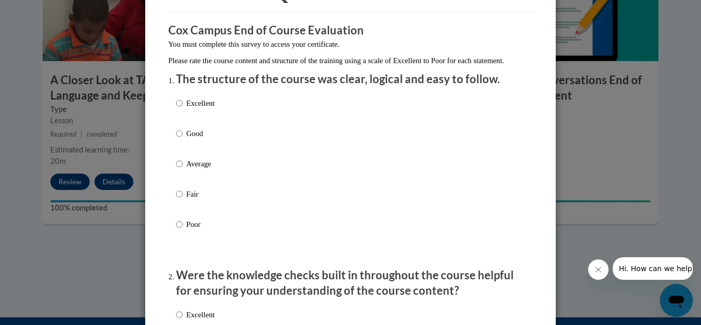
scroll to position [89, 0]
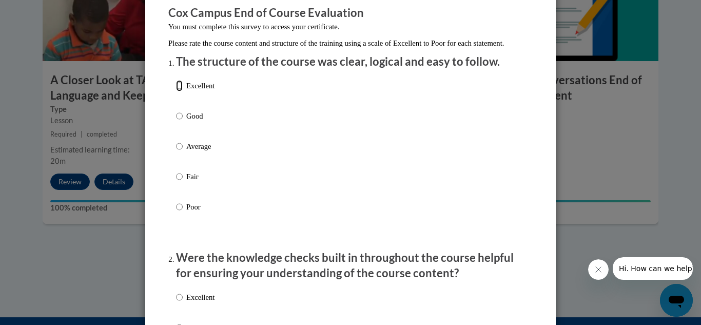
click at [180, 91] on input "Excellent" at bounding box center [179, 85] width 7 height 11
radio input "true"
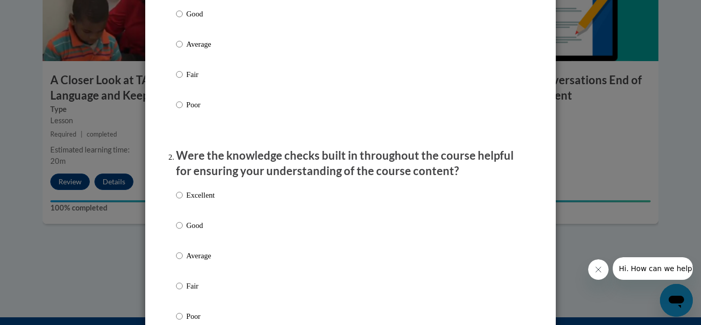
scroll to position [179, 0]
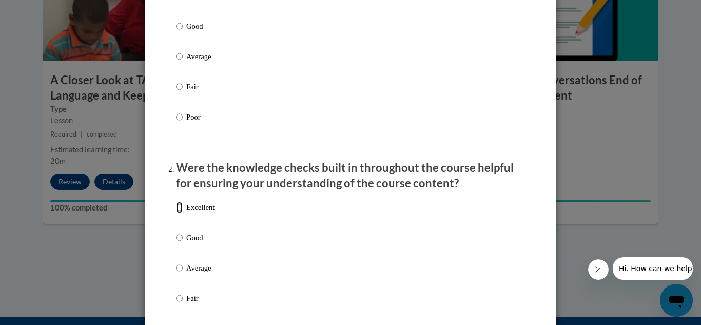
click at [178, 213] on input "Excellent" at bounding box center [179, 207] width 7 height 11
radio input "true"
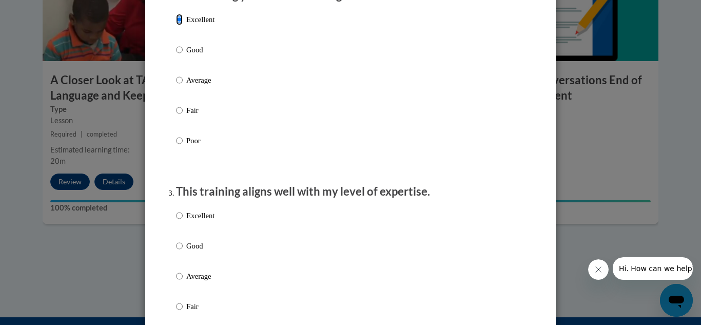
scroll to position [381, 0]
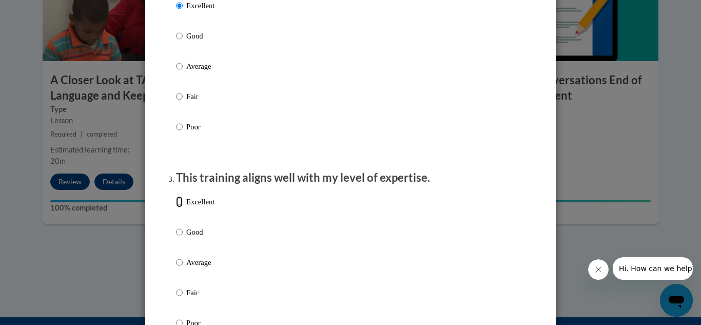
click at [178, 207] on input "Excellent" at bounding box center [179, 201] width 7 height 11
radio input "true"
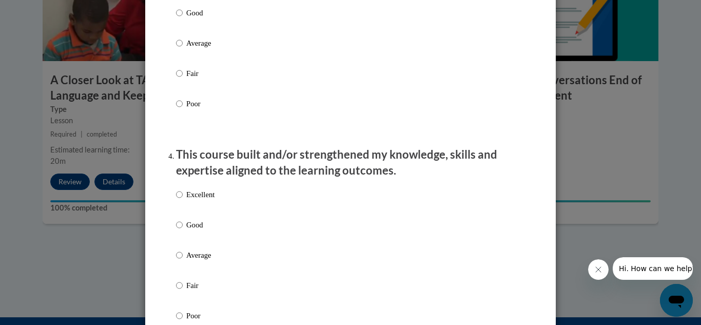
scroll to position [601, 0]
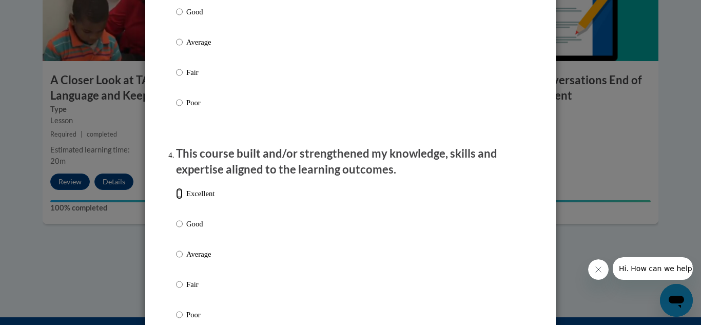
click at [178, 199] on input "Excellent" at bounding box center [179, 193] width 7 height 11
radio input "true"
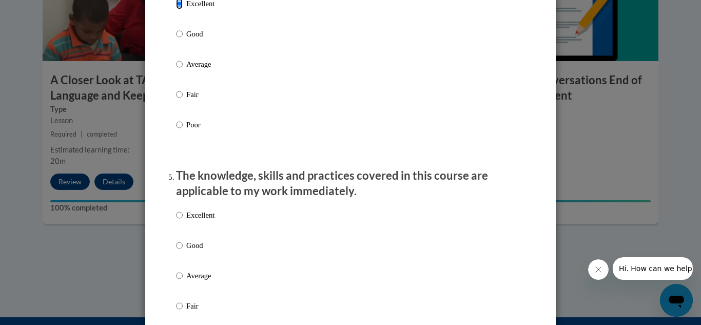
scroll to position [805, 0]
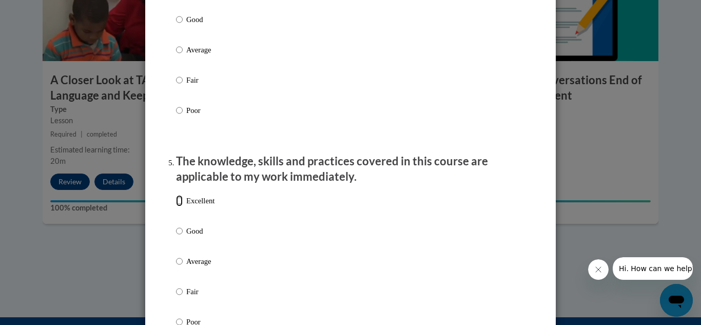
click at [179, 206] on input "Excellent" at bounding box center [179, 200] width 7 height 11
radio input "true"
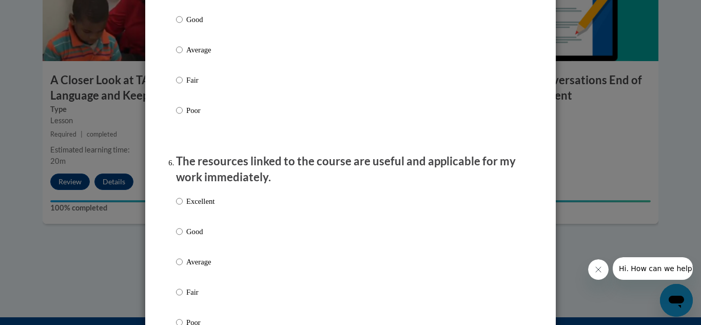
scroll to position [1032, 0]
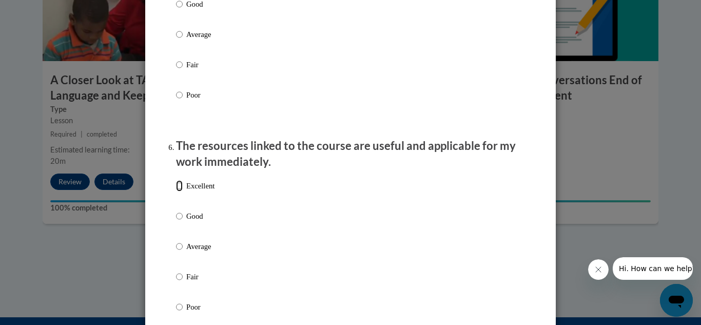
click at [180, 191] on input "Excellent" at bounding box center [179, 185] width 7 height 11
radio input "true"
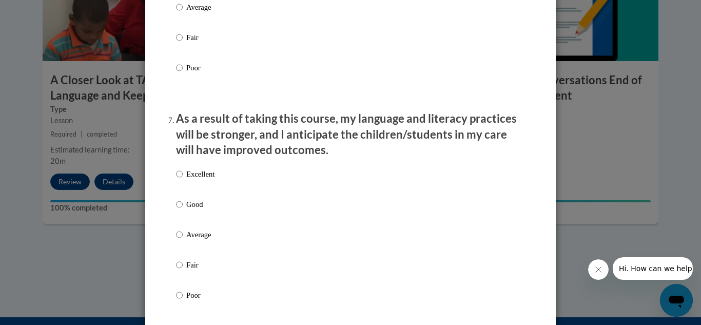
scroll to position [1279, 0]
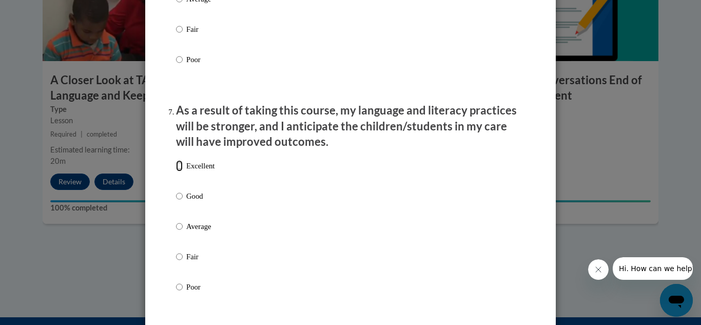
click at [181, 171] on input "Excellent" at bounding box center [179, 165] width 7 height 11
radio input "true"
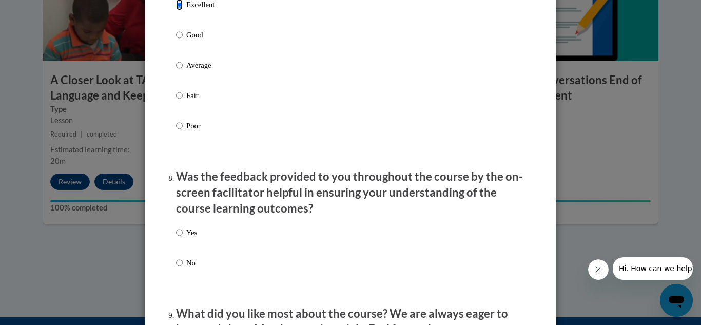
scroll to position [1440, 0]
click at [230, 217] on p "Was the feedback provided to you throughout the course by the on-screen facilit…" at bounding box center [350, 192] width 349 height 47
click at [180, 239] on input "Yes" at bounding box center [179, 232] width 7 height 11
radio input "true"
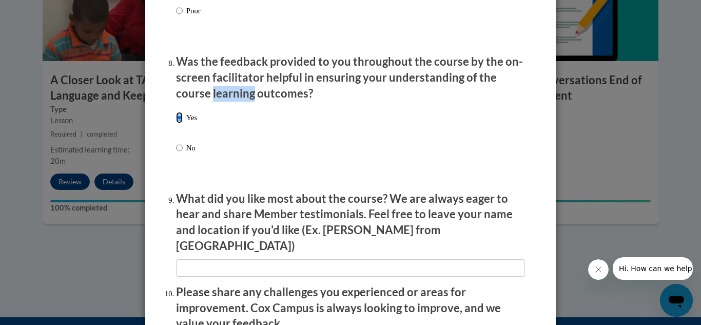
scroll to position [1548, 0]
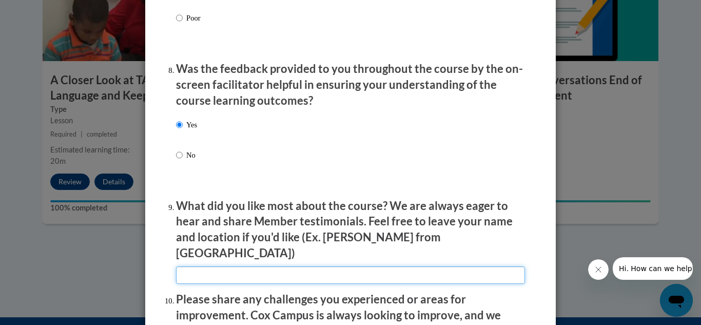
click at [219, 269] on input "textbox" at bounding box center [350, 274] width 349 height 17
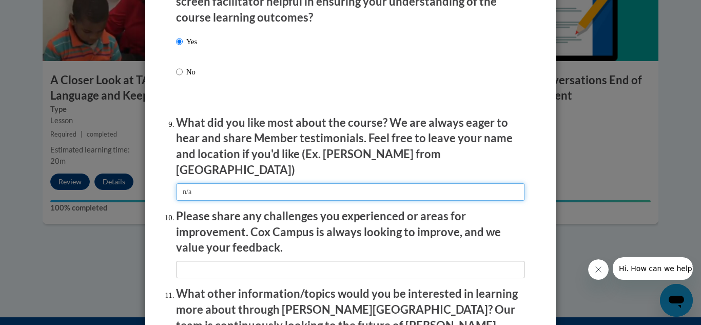
scroll to position [1632, 0]
type input "n/a"
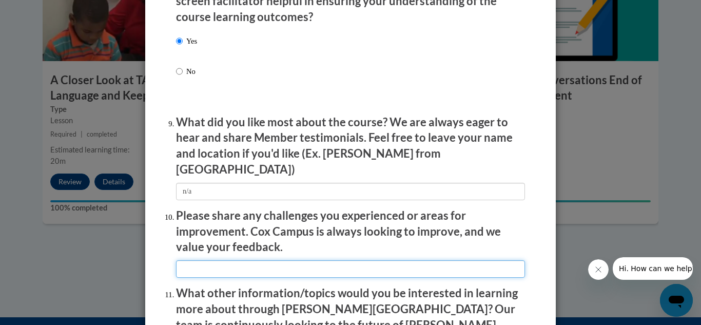
click at [205, 261] on input "textbox" at bounding box center [350, 268] width 349 height 17
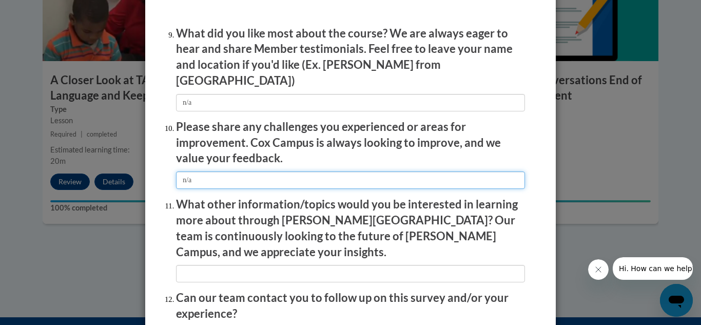
scroll to position [1723, 0]
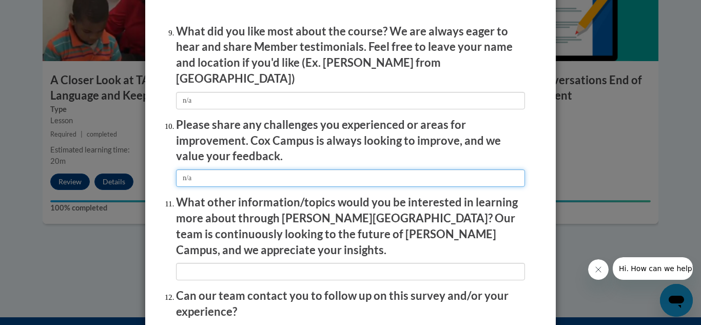
type input "n/a"
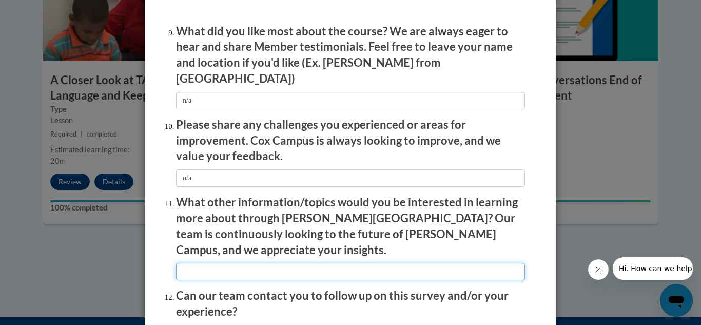
click at [196, 263] on input "textbox" at bounding box center [350, 271] width 349 height 17
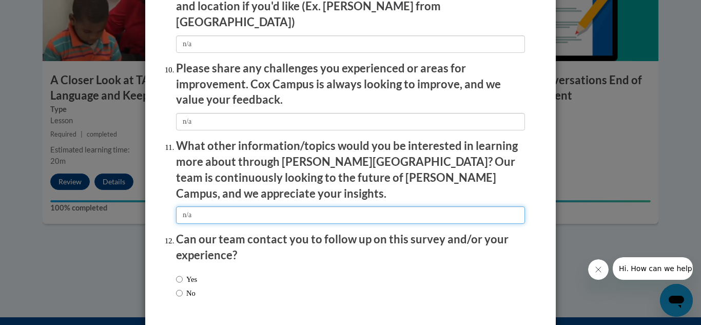
scroll to position [1779, 0]
type input "n/a"
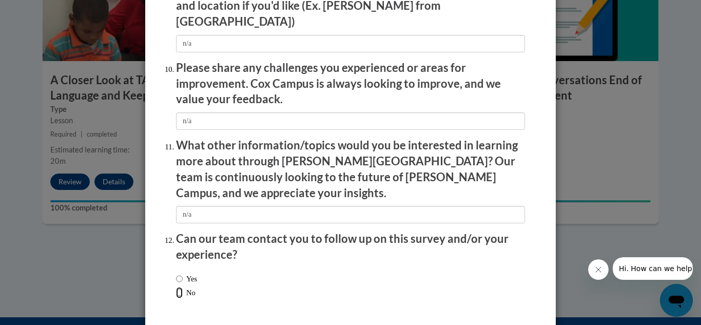
click at [179, 287] on input "No" at bounding box center [179, 292] width 7 height 11
radio input "true"
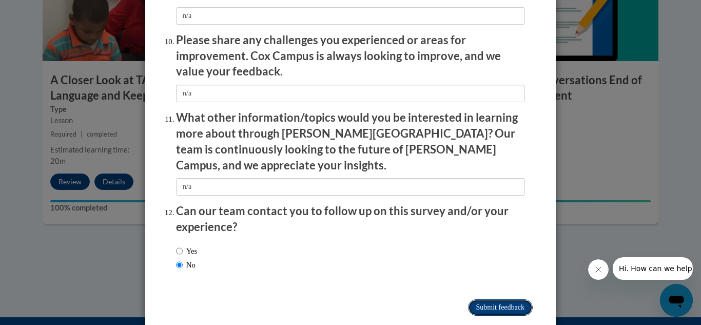
click at [496, 299] on input "Submit feedback" at bounding box center [500, 307] width 65 height 16
